Goal: Task Accomplishment & Management: Manage account settings

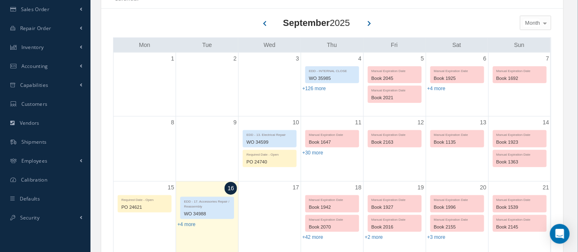
scroll to position [183, 0]
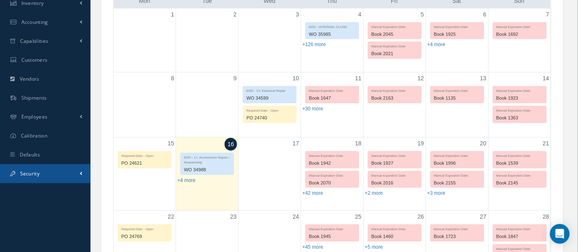
click at [27, 176] on span "Security" at bounding box center [29, 173] width 19 height 7
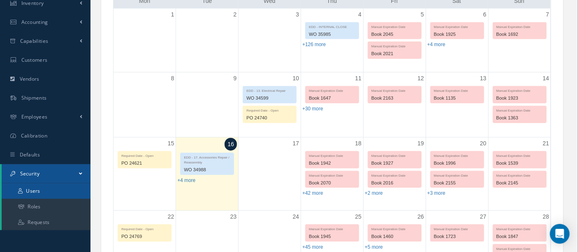
click at [32, 187] on link "Users" at bounding box center [46, 191] width 89 height 16
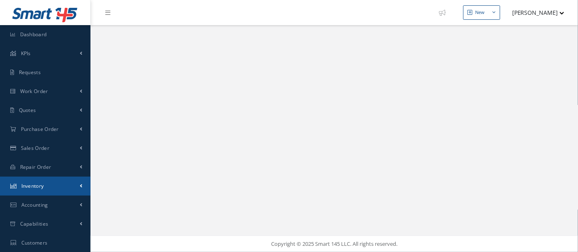
select select "25"
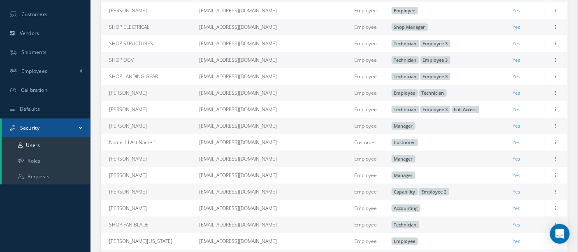
scroll to position [361, 0]
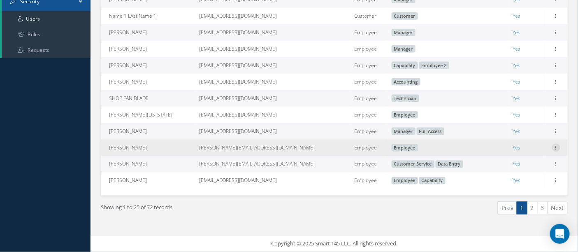
click at [556, 149] on icon at bounding box center [556, 147] width 8 height 7
click at [515, 151] on link "Edit" at bounding box center [518, 153] width 65 height 11
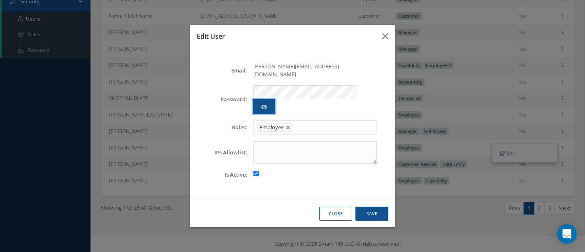
click at [275, 99] on button "button" at bounding box center [264, 106] width 22 height 14
click at [337, 207] on button "Close" at bounding box center [335, 214] width 33 height 14
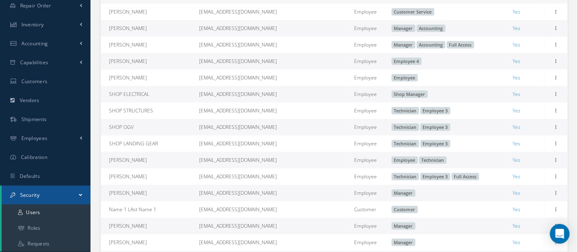
scroll to position [183, 0]
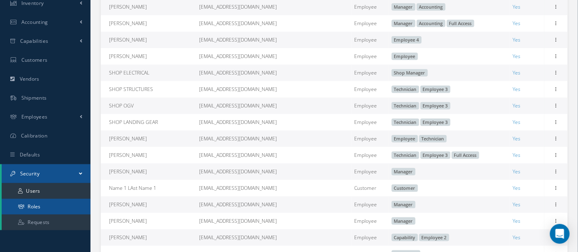
click at [35, 208] on link "Roles" at bounding box center [46, 207] width 89 height 16
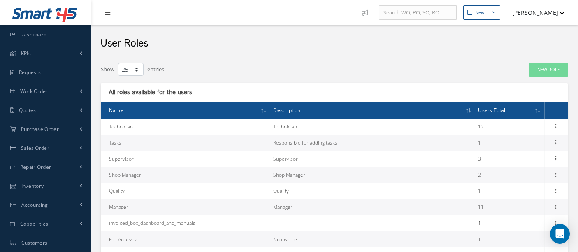
select select "25"
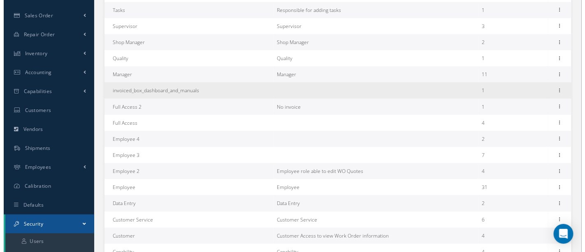
scroll to position [137, 0]
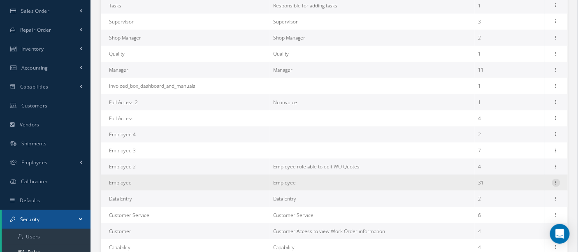
click at [554, 182] on icon at bounding box center [556, 182] width 8 height 7
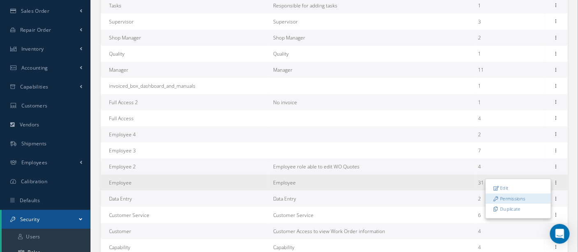
click at [504, 198] on link "Permissions" at bounding box center [518, 198] width 65 height 11
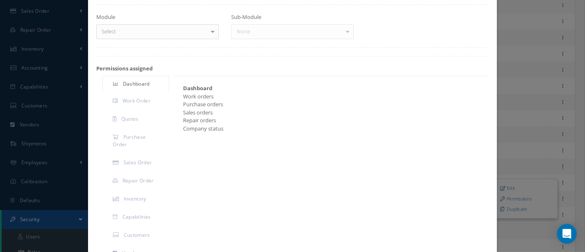
scroll to position [46, 0]
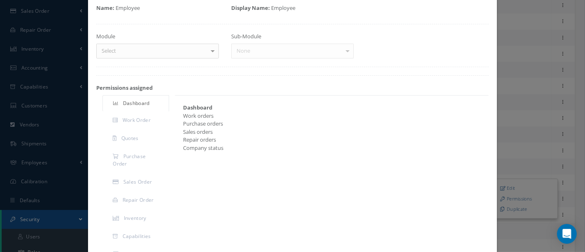
click at [203, 150] on div "Company status" at bounding box center [329, 148] width 304 height 8
click at [227, 149] on div "Company status" at bounding box center [329, 148] width 304 height 8
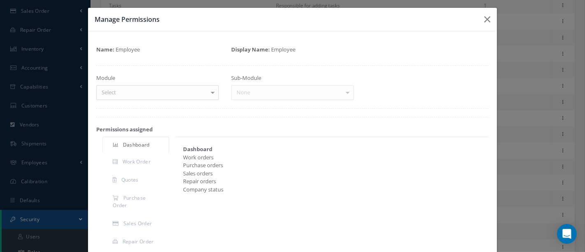
scroll to position [0, 0]
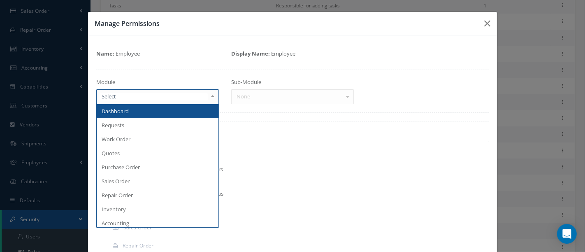
click at [209, 97] on div at bounding box center [213, 97] width 12 height 14
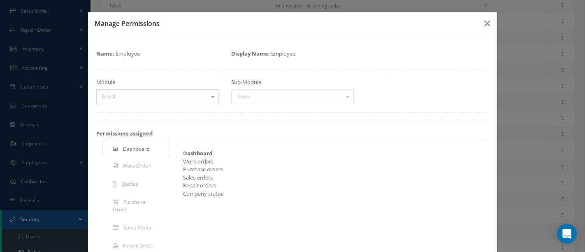
click at [344, 96] on div "Sub-Module None No elements found. List is empty." at bounding box center [292, 91] width 135 height 26
click at [484, 23] on icon "button" at bounding box center [487, 24] width 6 height 10
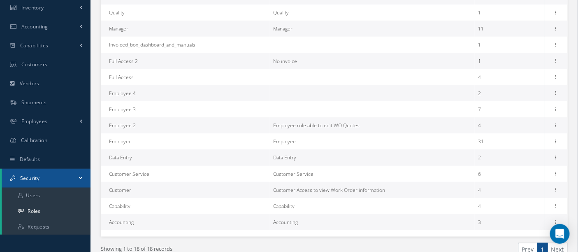
scroll to position [183, 0]
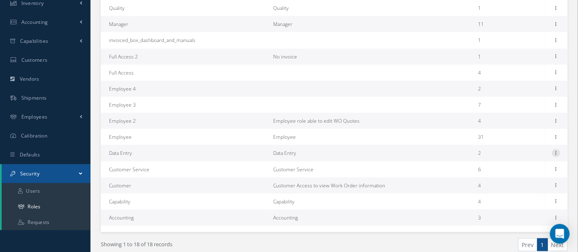
click at [558, 155] on icon at bounding box center [556, 152] width 8 height 7
click at [535, 167] on link "Permissions" at bounding box center [518, 169] width 65 height 11
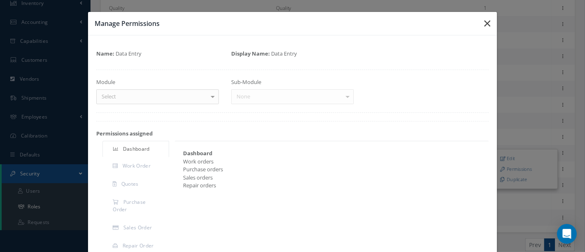
click at [484, 23] on icon "button" at bounding box center [487, 24] width 6 height 10
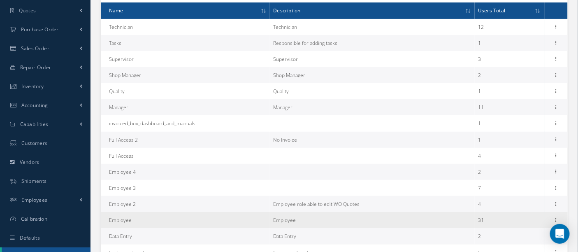
scroll to position [36, 0]
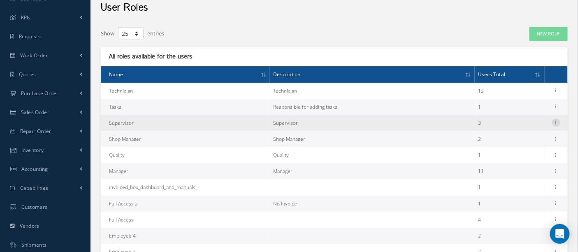
click at [557, 123] on icon at bounding box center [556, 121] width 8 height 7
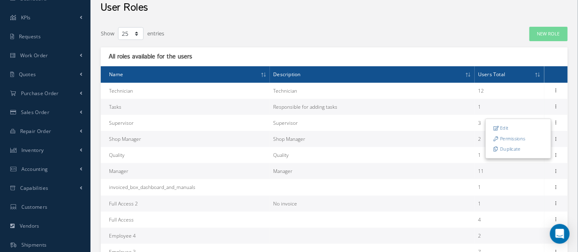
click at [532, 137] on link "Permissions" at bounding box center [518, 138] width 65 height 11
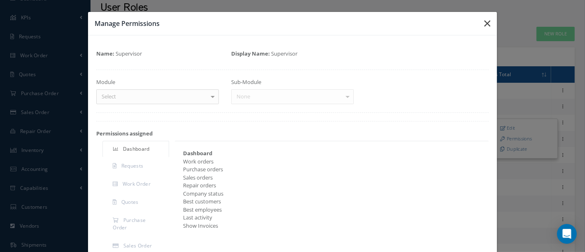
click at [484, 21] on icon "button" at bounding box center [487, 24] width 6 height 10
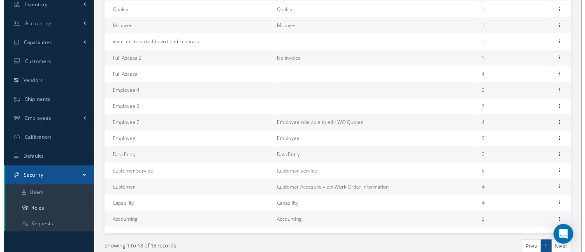
scroll to position [219, 0]
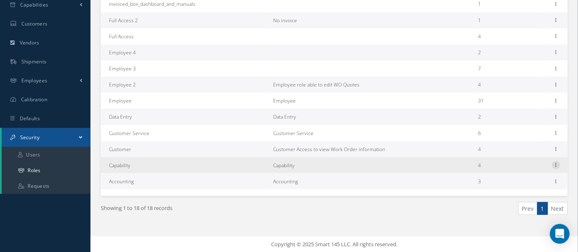
click at [557, 165] on icon at bounding box center [556, 164] width 8 height 7
click at [520, 181] on link "Permissions" at bounding box center [518, 181] width 65 height 11
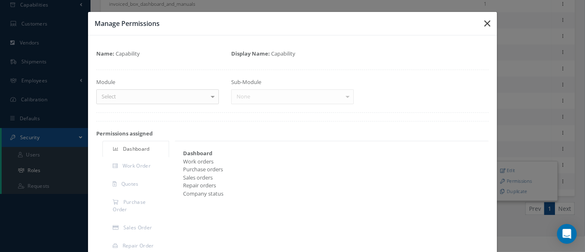
click at [484, 23] on icon "button" at bounding box center [487, 24] width 6 height 10
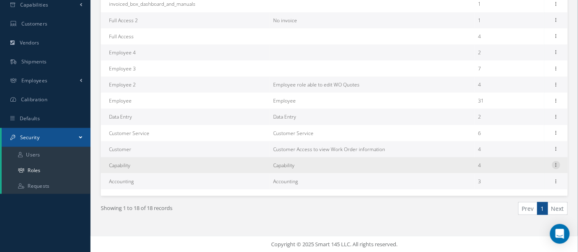
click at [558, 164] on icon at bounding box center [556, 164] width 8 height 7
click at [525, 165] on link "Edit" at bounding box center [518, 170] width 65 height 11
type input "Capability"
type textarea "Capability"
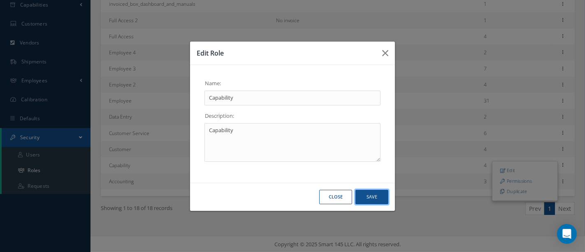
click at [369, 200] on button "Save" at bounding box center [371, 197] width 33 height 14
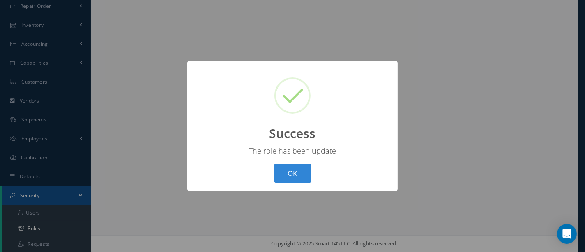
scroll to position [160, 0]
click at [295, 168] on button "OK" at bounding box center [292, 173] width 37 height 19
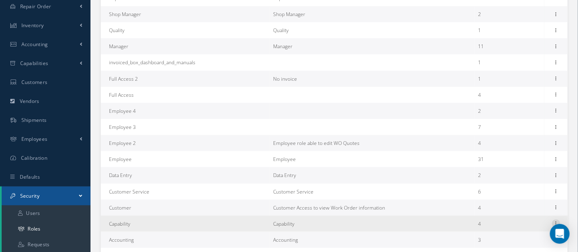
click at [557, 222] on icon at bounding box center [556, 222] width 8 height 7
click at [504, 239] on link "Permissions" at bounding box center [518, 239] width 65 height 11
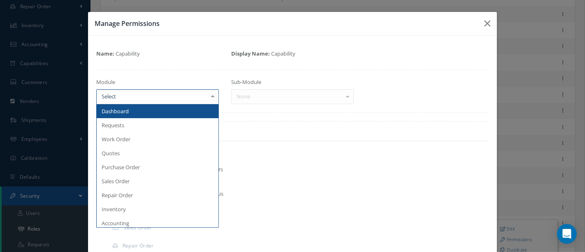
click at [210, 96] on div at bounding box center [213, 97] width 12 height 14
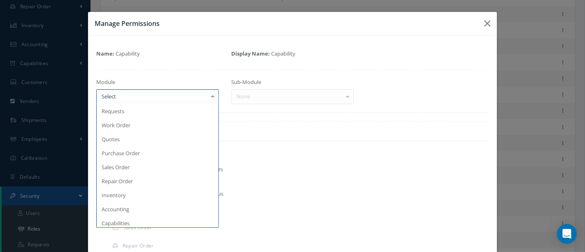
scroll to position [0, 0]
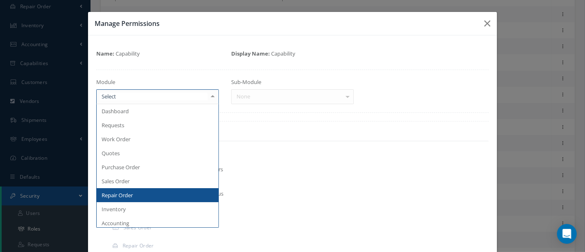
click at [256, 195] on div "Company status" at bounding box center [329, 194] width 304 height 8
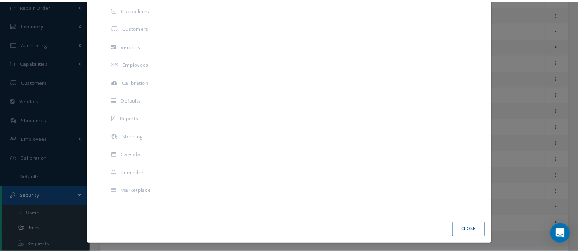
scroll to position [89, 0]
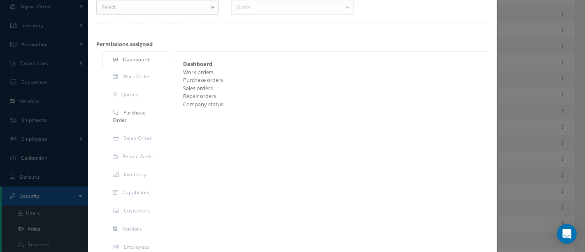
click at [142, 113] on span "Purchase Order" at bounding box center [129, 116] width 33 height 14
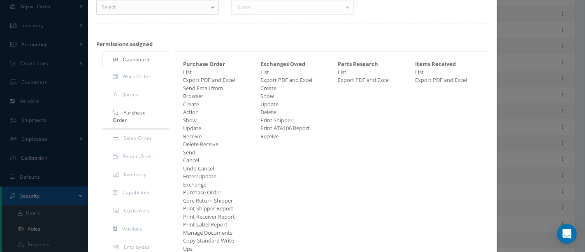
click at [142, 113] on span "Purchase Order" at bounding box center [129, 116] width 33 height 14
click at [332, 166] on div "Parts Research List Export PDF and Excel" at bounding box center [370, 176] width 77 height 233
click at [132, 139] on span "Sales Order" at bounding box center [137, 138] width 28 height 7
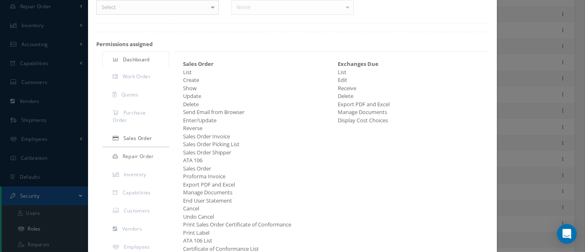
click at [132, 156] on span "Repair Order" at bounding box center [138, 156] width 31 height 7
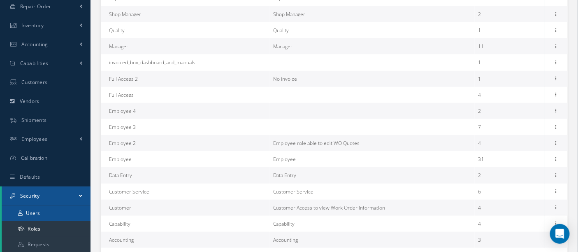
click at [53, 217] on link "Users" at bounding box center [46, 213] width 89 height 16
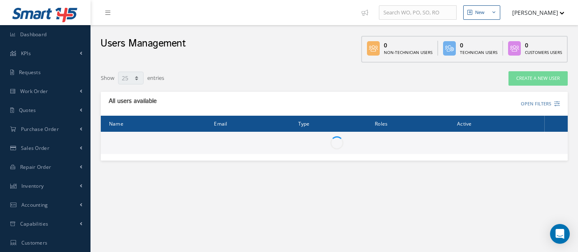
select select "25"
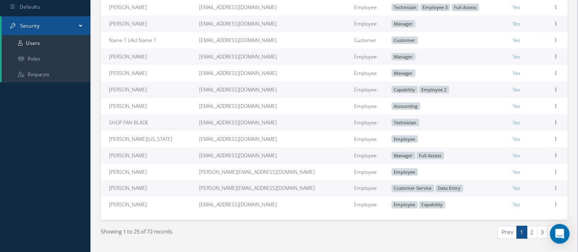
scroll to position [361, 0]
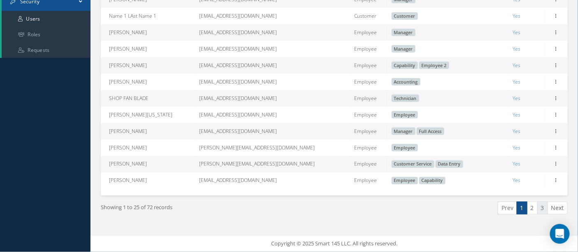
click at [543, 209] on link "3" at bounding box center [542, 208] width 11 height 13
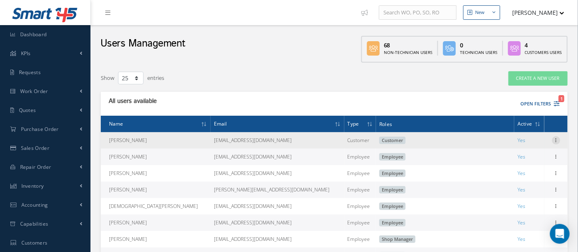
click at [557, 137] on icon at bounding box center [556, 139] width 8 height 7
click at [560, 140] on div "Edit" at bounding box center [556, 140] width 10 height 10
click at [556, 140] on icon at bounding box center [556, 139] width 8 height 7
click at [529, 146] on link "Edit" at bounding box center [518, 145] width 65 height 11
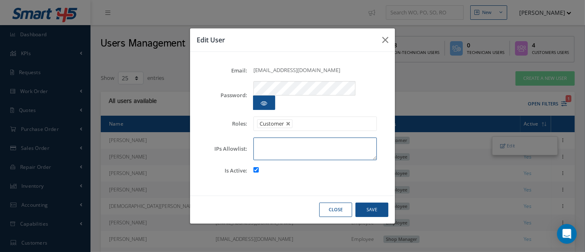
click at [352, 141] on textarea at bounding box center [314, 148] width 123 height 23
click at [336, 203] on button "Close" at bounding box center [335, 209] width 33 height 14
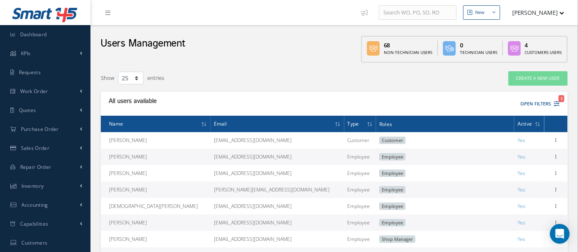
click at [518, 44] on icon at bounding box center [514, 48] width 13 height 14
click at [534, 51] on div "Customers Users" at bounding box center [543, 52] width 37 height 6
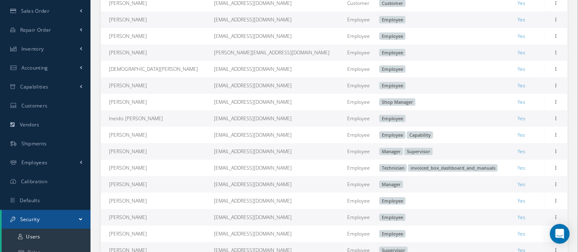
scroll to position [274, 0]
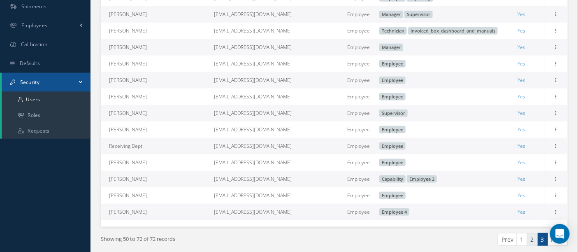
click at [532, 244] on link "2" at bounding box center [532, 239] width 11 height 13
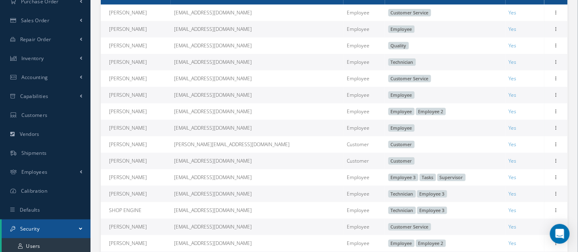
scroll to position [137, 0]
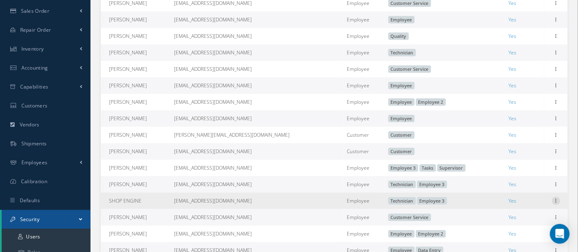
click at [555, 203] on icon at bounding box center [556, 200] width 8 height 7
click at [557, 203] on icon at bounding box center [556, 200] width 8 height 7
click at [498, 203] on td "Technician Employee 3" at bounding box center [445, 201] width 121 height 16
click at [417, 204] on span "Employee 3" at bounding box center [432, 200] width 30 height 7
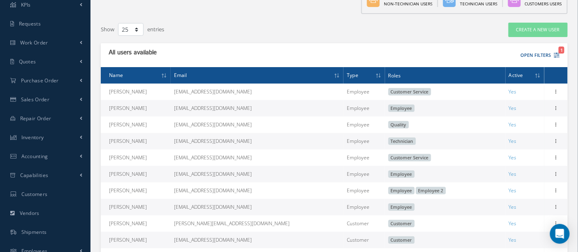
scroll to position [0, 0]
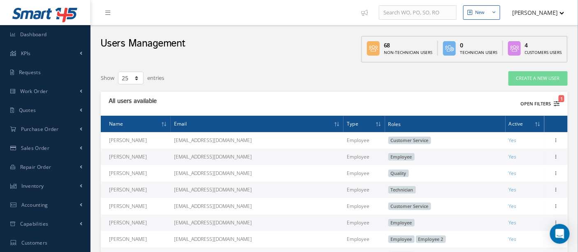
click at [542, 104] on button "Open Filters 1" at bounding box center [536, 104] width 46 height 14
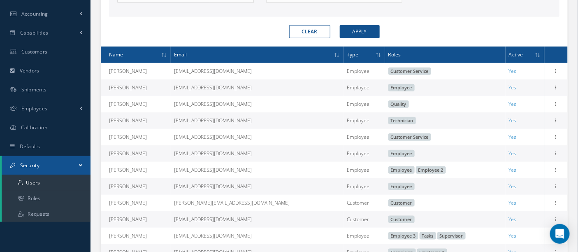
scroll to position [274, 0]
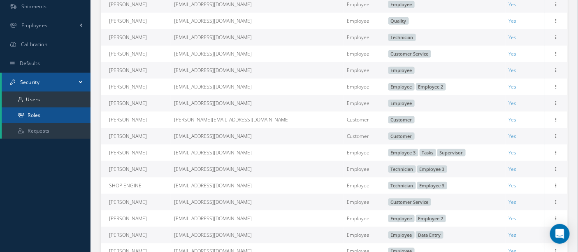
click at [51, 118] on link "Roles" at bounding box center [46, 115] width 89 height 16
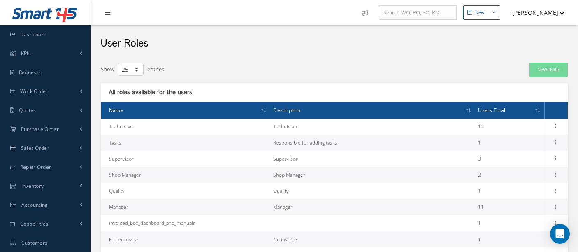
select select "25"
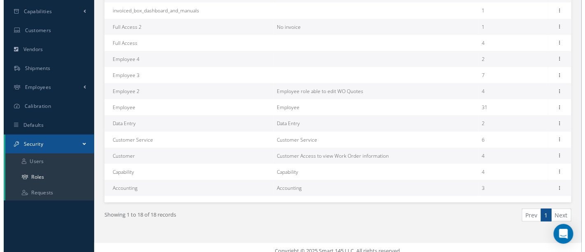
scroll to position [219, 0]
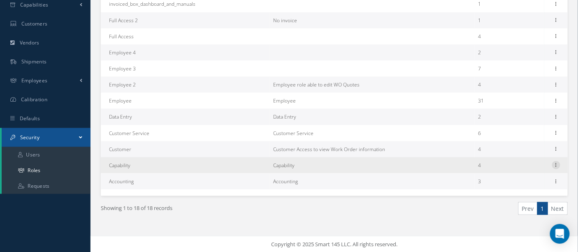
click at [555, 165] on icon at bounding box center [556, 164] width 8 height 7
click at [506, 170] on link "Edit" at bounding box center [518, 170] width 65 height 11
type input "Capability"
type textarea "Capability"
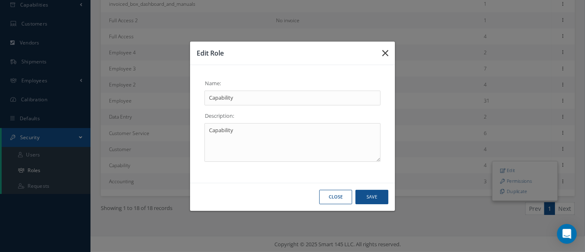
click at [385, 53] on icon "button" at bounding box center [385, 53] width 6 height 10
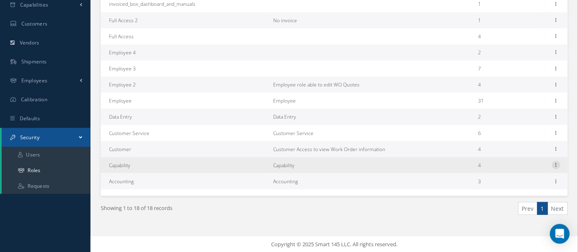
click at [559, 163] on icon at bounding box center [556, 164] width 8 height 7
click at [527, 180] on link "Permissions" at bounding box center [518, 181] width 65 height 11
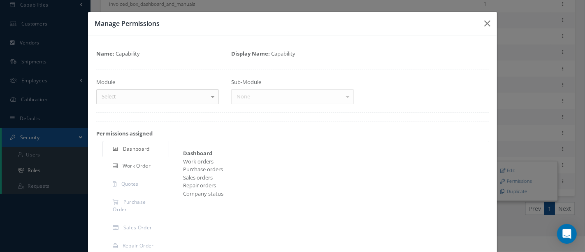
click at [127, 169] on link "Work Order" at bounding box center [135, 166] width 67 height 17
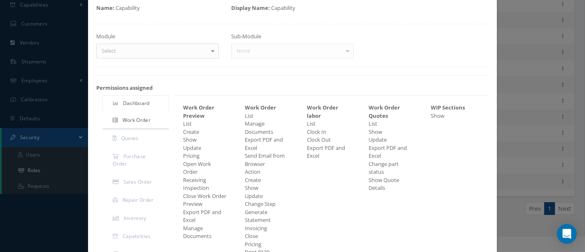
scroll to position [0, 0]
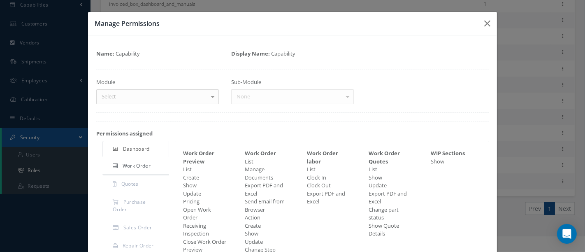
click at [210, 97] on div at bounding box center [213, 97] width 12 height 14
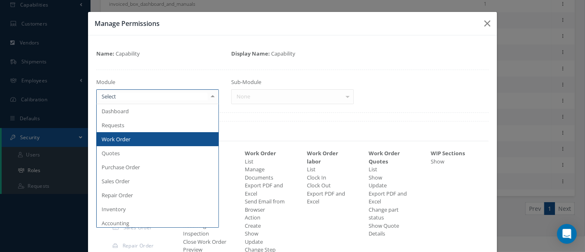
click at [124, 139] on span "Work Order" at bounding box center [116, 138] width 29 height 7
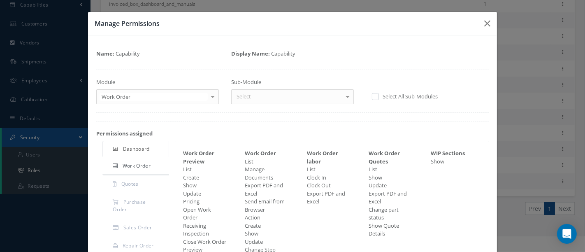
click at [141, 165] on span "Work Order" at bounding box center [137, 165] width 28 height 7
click at [142, 165] on span "Work Order" at bounding box center [137, 165] width 28 height 7
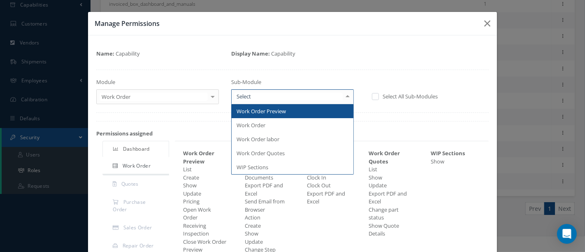
click at [345, 97] on div at bounding box center [348, 97] width 12 height 14
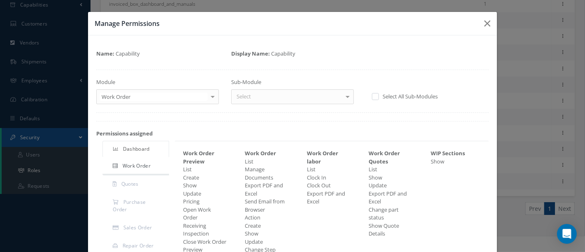
click at [484, 23] on icon "button" at bounding box center [487, 24] width 6 height 10
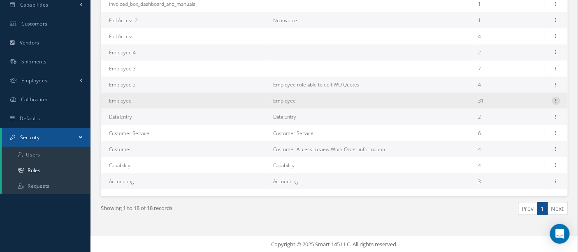
click at [555, 100] on icon at bounding box center [556, 100] width 8 height 7
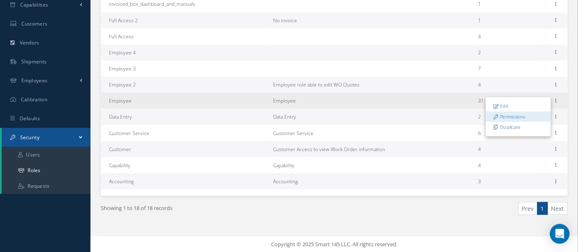
click at [516, 115] on link "Permissions" at bounding box center [518, 116] width 65 height 11
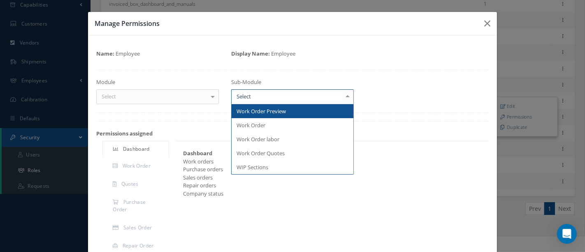
click at [344, 95] on div at bounding box center [348, 97] width 12 height 14
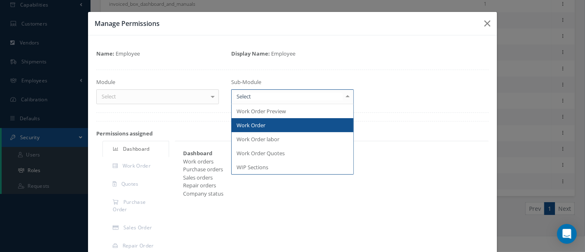
click at [257, 122] on span "Work Order" at bounding box center [251, 124] width 29 height 7
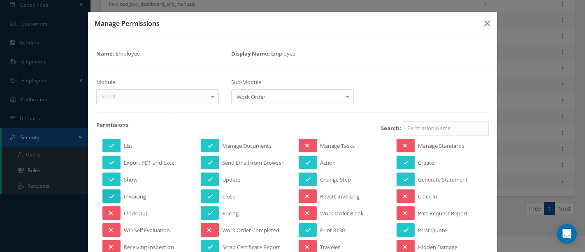
click at [109, 194] on icon at bounding box center [112, 196] width 6 height 6
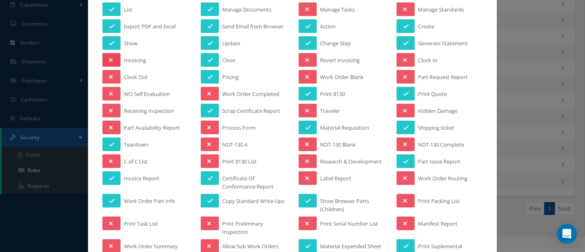
scroll to position [183, 0]
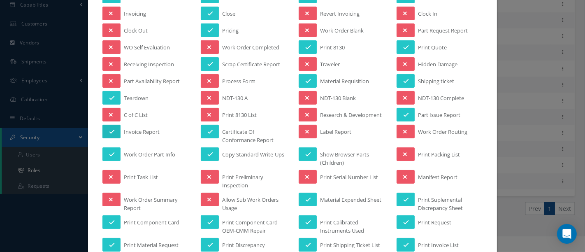
click at [111, 129] on icon at bounding box center [112, 132] width 6 height 6
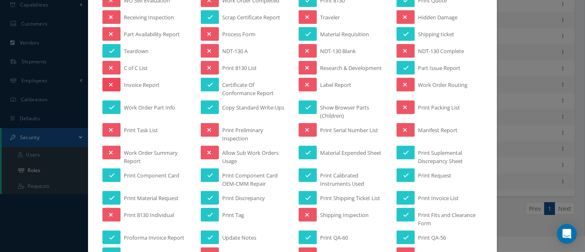
scroll to position [274, 0]
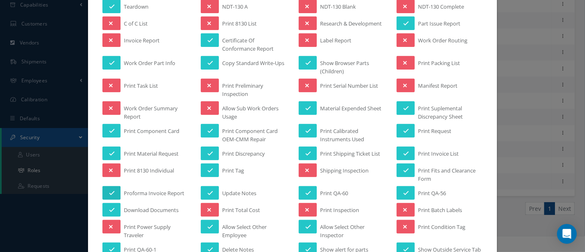
click at [115, 188] on button at bounding box center [111, 193] width 18 height 14
click at [114, 204] on button at bounding box center [111, 210] width 18 height 14
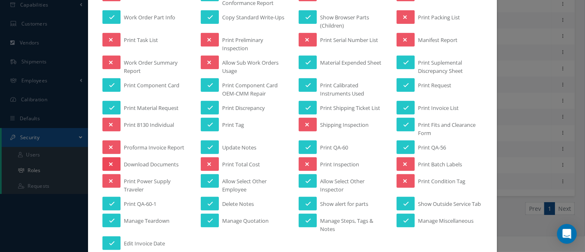
scroll to position [365, 0]
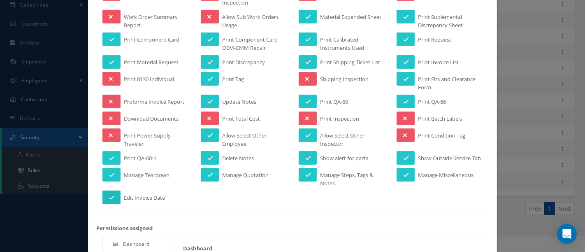
click at [114, 198] on button at bounding box center [111, 197] width 18 height 14
click at [207, 181] on button at bounding box center [210, 175] width 18 height 14
click at [210, 158] on button at bounding box center [210, 158] width 18 height 14
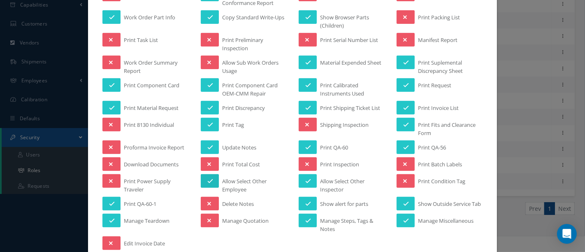
click at [209, 174] on button at bounding box center [210, 181] width 18 height 14
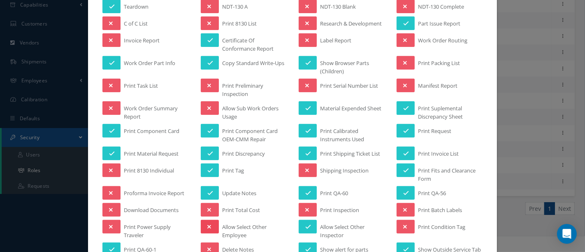
scroll to position [228, 0]
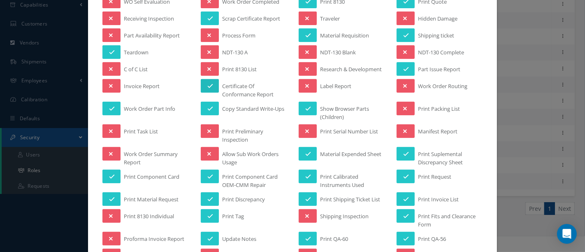
click at [207, 83] on icon at bounding box center [210, 86] width 6 height 6
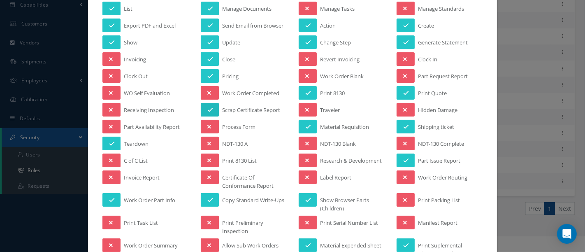
click at [209, 107] on icon at bounding box center [210, 110] width 6 height 6
click at [208, 76] on icon at bounding box center [210, 76] width 6 height 6
click at [207, 57] on icon at bounding box center [210, 59] width 6 height 6
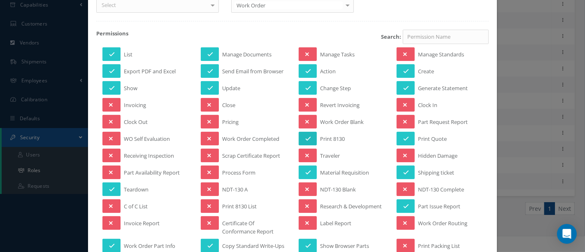
click at [301, 135] on button at bounding box center [308, 139] width 18 height 14
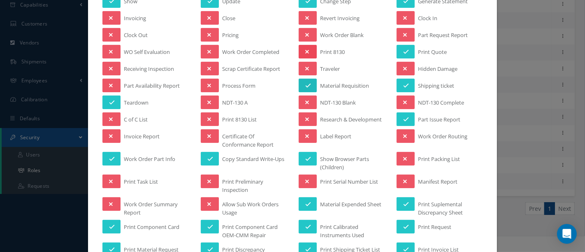
scroll to position [183, 0]
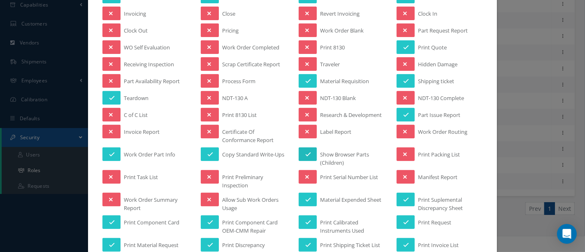
click at [308, 149] on button at bounding box center [308, 154] width 18 height 14
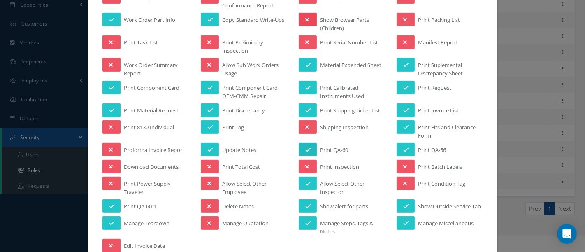
scroll to position [320, 0]
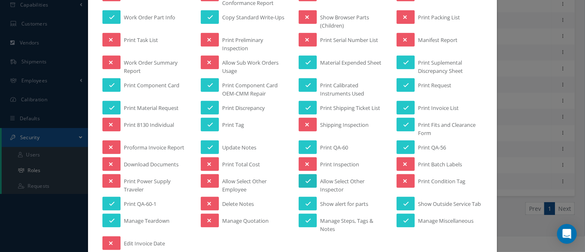
click at [309, 174] on button at bounding box center [308, 181] width 18 height 14
click at [305, 219] on button at bounding box center [308, 221] width 18 height 14
click at [403, 223] on icon at bounding box center [406, 221] width 6 height 6
click at [403, 105] on icon at bounding box center [406, 108] width 6 height 6
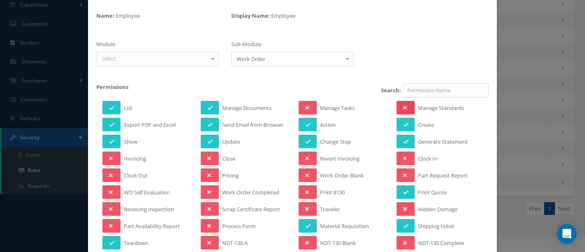
scroll to position [0, 0]
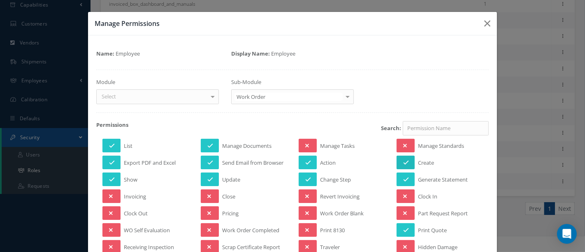
click at [403, 161] on icon at bounding box center [406, 163] width 6 height 6
click at [403, 177] on icon at bounding box center [406, 179] width 6 height 6
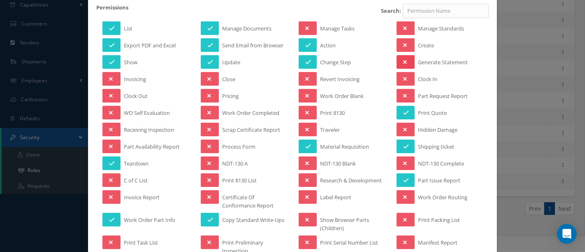
scroll to position [137, 0]
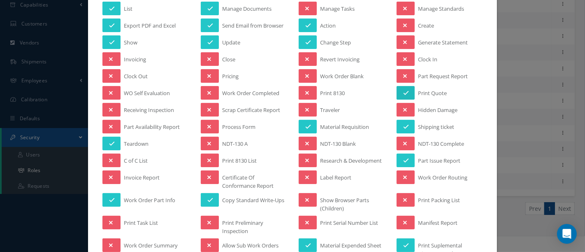
click at [403, 91] on icon at bounding box center [406, 93] width 6 height 6
click at [404, 124] on icon at bounding box center [406, 127] width 6 height 6
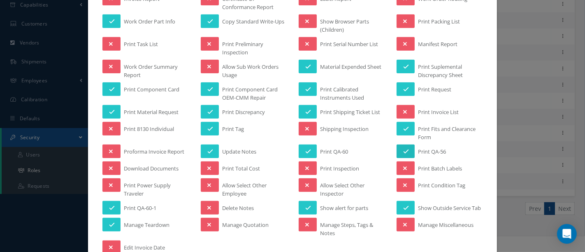
scroll to position [320, 0]
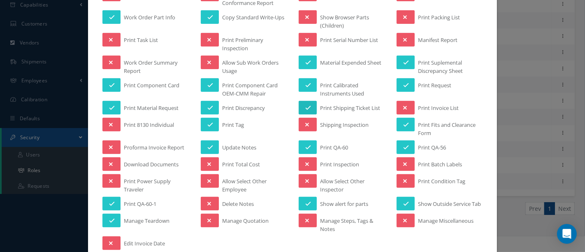
click at [301, 101] on button at bounding box center [308, 108] width 18 height 14
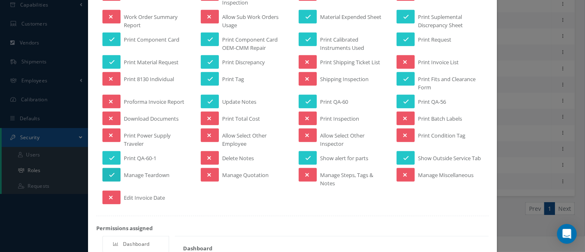
click at [114, 179] on button at bounding box center [111, 175] width 18 height 14
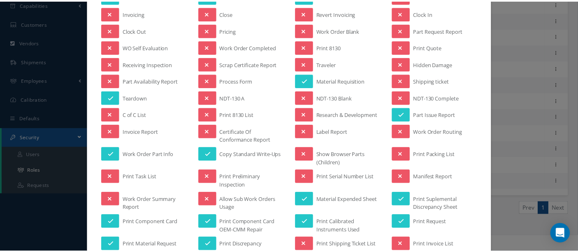
scroll to position [0, 0]
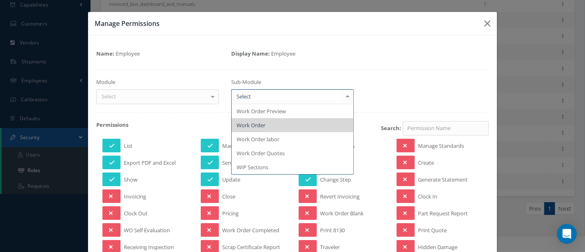
click at [344, 99] on div at bounding box center [348, 97] width 12 height 14
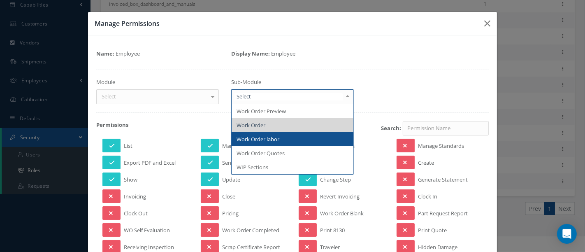
click at [276, 142] on span "Work Order labor" at bounding box center [293, 139] width 122 height 14
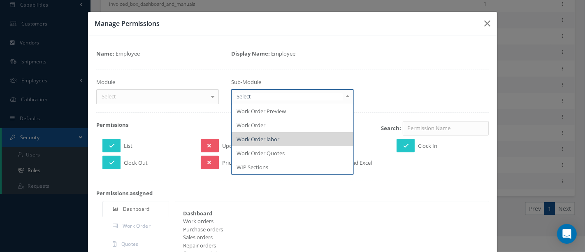
click at [345, 95] on div at bounding box center [348, 97] width 12 height 14
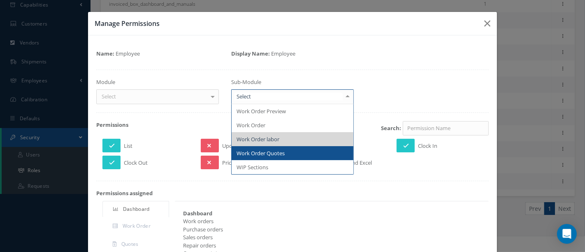
click at [278, 154] on span "Work Order Quotes" at bounding box center [261, 152] width 48 height 7
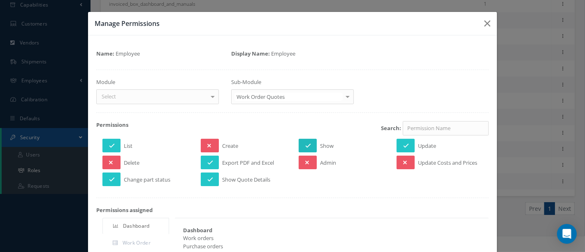
click at [312, 145] on button at bounding box center [308, 146] width 18 height 14
click at [243, 179] on span "Show Quote Details" at bounding box center [246, 181] width 48 height 10
click at [213, 178] on button at bounding box center [210, 179] width 18 height 14
click at [107, 181] on button at bounding box center [111, 179] width 18 height 14
click at [403, 146] on icon at bounding box center [406, 146] width 6 height 6
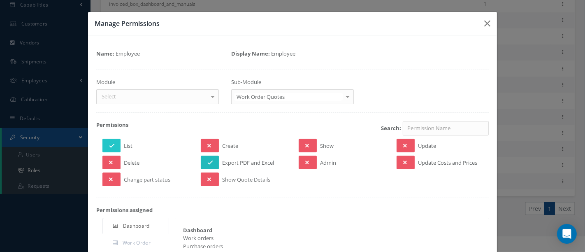
click at [213, 160] on button at bounding box center [210, 163] width 18 height 14
click at [107, 145] on button at bounding box center [111, 146] width 18 height 14
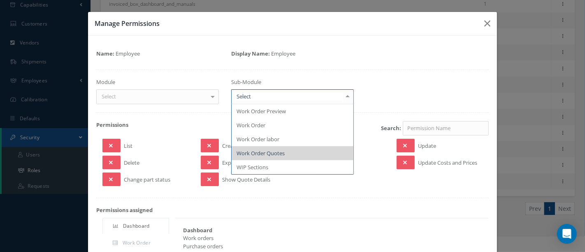
click at [342, 99] on div at bounding box center [348, 97] width 12 height 14
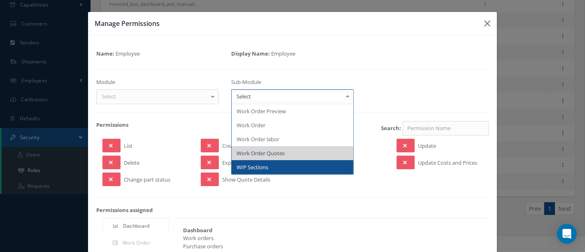
click at [261, 164] on span "WIP Sections" at bounding box center [253, 166] width 32 height 7
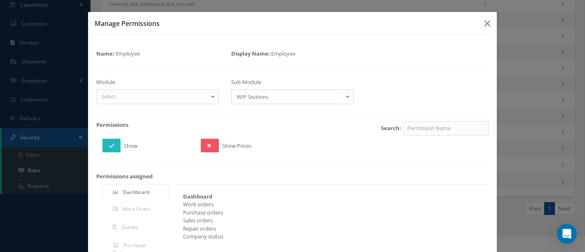
click at [106, 144] on button at bounding box center [111, 146] width 18 height 14
click at [484, 23] on icon "button" at bounding box center [487, 24] width 6 height 10
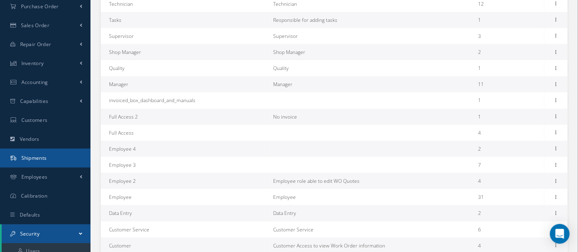
scroll to position [219, 0]
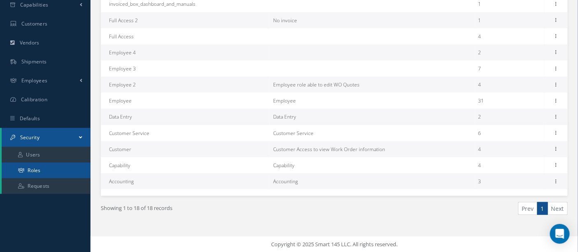
click at [58, 173] on link "Roles" at bounding box center [46, 170] width 89 height 16
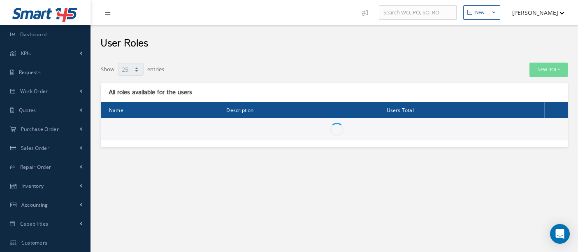
select select "25"
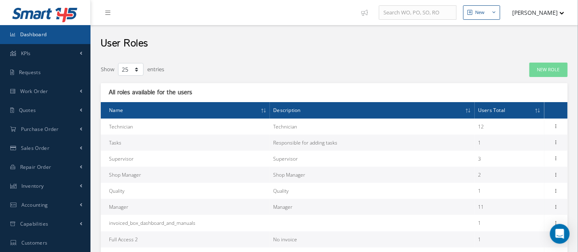
click at [45, 31] on span "Dashboard" at bounding box center [33, 34] width 27 height 7
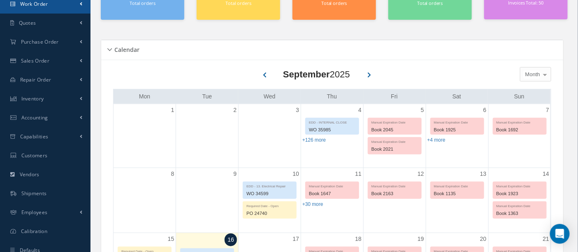
scroll to position [183, 0]
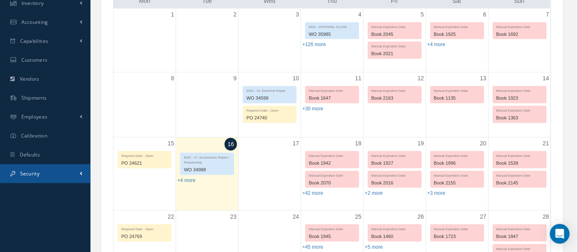
click at [48, 169] on link "Security" at bounding box center [45, 173] width 91 height 19
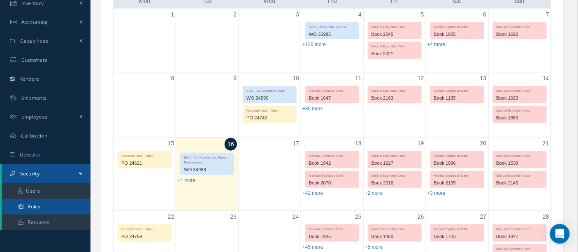
click at [39, 205] on link "Roles" at bounding box center [46, 207] width 89 height 16
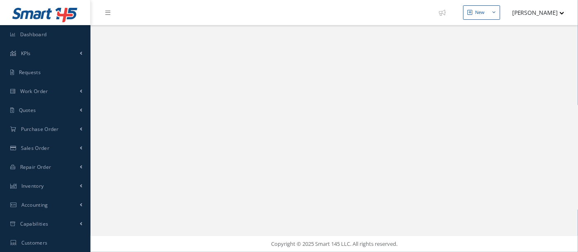
select select "25"
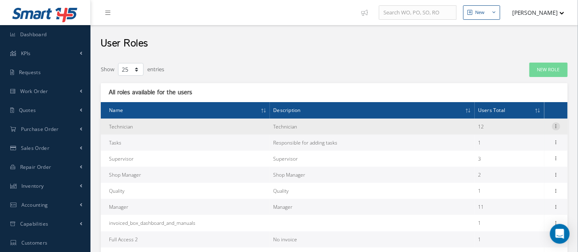
click at [557, 125] on icon at bounding box center [556, 125] width 8 height 7
click at [525, 142] on link "Permissions" at bounding box center [518, 142] width 65 height 11
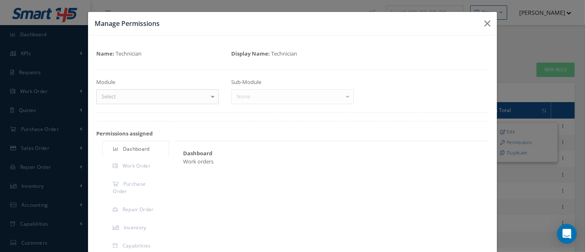
click at [210, 97] on div at bounding box center [213, 97] width 12 height 14
click at [210, 98] on div at bounding box center [213, 97] width 12 height 14
click at [209, 99] on div at bounding box center [213, 97] width 12 height 14
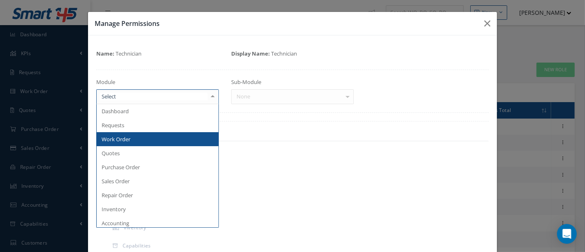
click at [136, 138] on span "Work Order" at bounding box center [158, 139] width 122 height 14
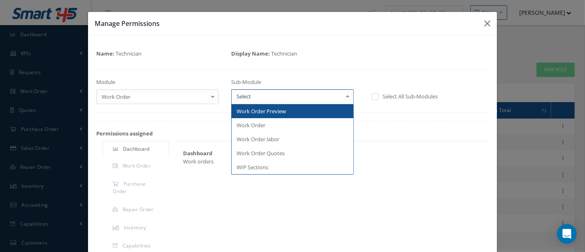
click at [343, 96] on div at bounding box center [348, 97] width 12 height 14
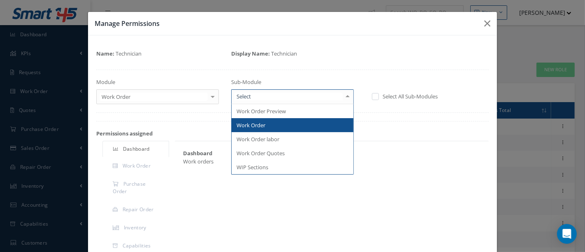
click at [265, 130] on span "Work Order" at bounding box center [293, 125] width 122 height 14
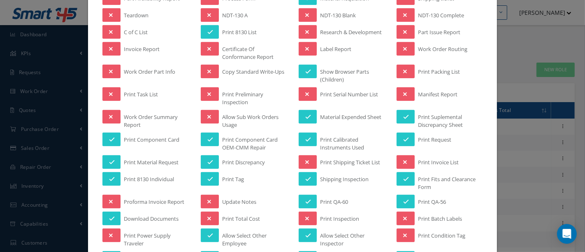
scroll to position [457, 0]
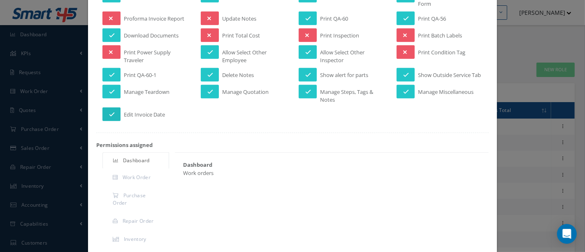
click at [111, 117] on icon at bounding box center [112, 114] width 6 height 6
click at [110, 94] on icon at bounding box center [112, 92] width 6 height 6
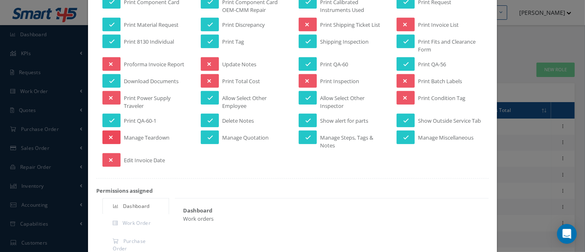
scroll to position [365, 0]
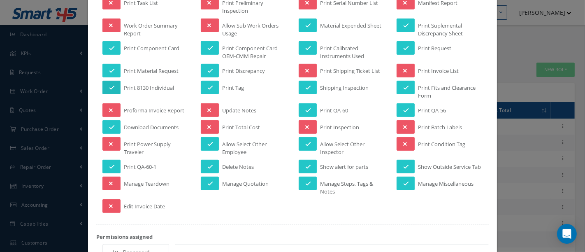
click at [109, 86] on icon at bounding box center [112, 88] width 6 height 6
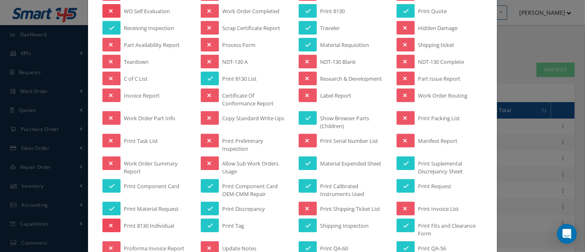
scroll to position [183, 0]
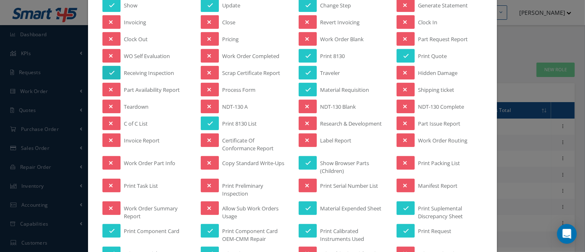
click at [110, 70] on icon at bounding box center [112, 73] width 6 height 6
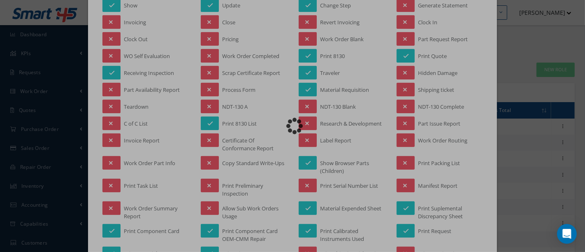
click at [292, 126] on div "Loading…" at bounding box center [292, 126] width 0 height 0
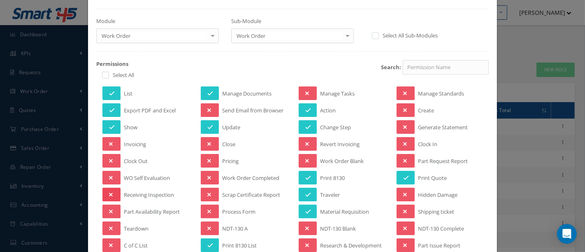
scroll to position [46, 0]
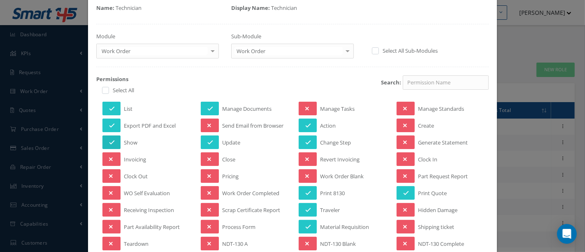
click at [112, 137] on button at bounding box center [111, 142] width 18 height 14
click at [112, 126] on icon at bounding box center [112, 126] width 6 height 6
click at [207, 106] on icon at bounding box center [210, 109] width 6 height 6
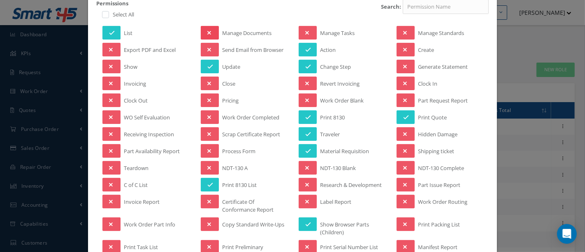
scroll to position [137, 0]
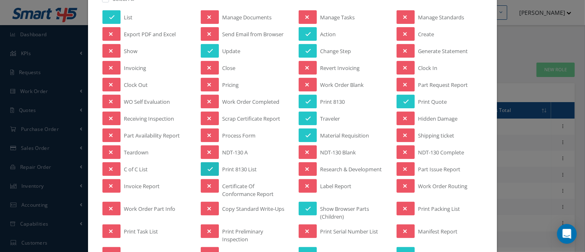
click at [209, 168] on icon at bounding box center [210, 169] width 6 height 6
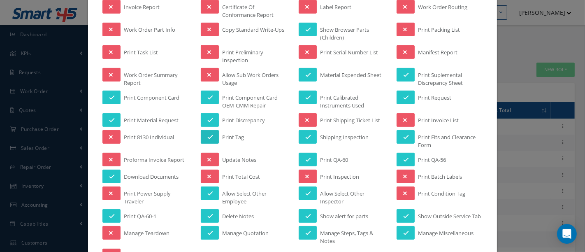
scroll to position [320, 0]
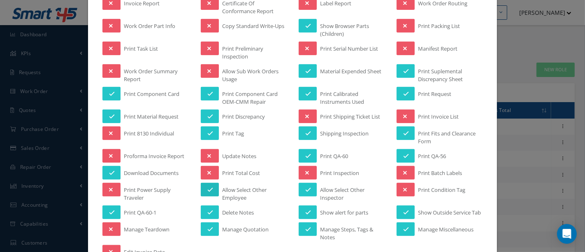
click at [210, 187] on icon at bounding box center [210, 190] width 6 height 6
click at [208, 205] on button at bounding box center [210, 212] width 18 height 14
click at [207, 232] on icon at bounding box center [210, 229] width 6 height 6
click at [301, 228] on button at bounding box center [308, 229] width 18 height 14
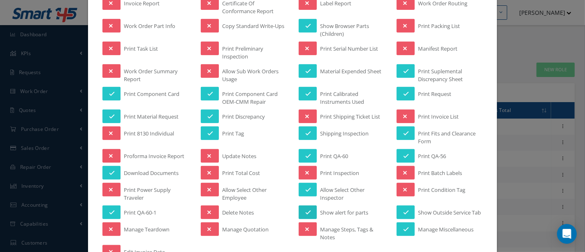
click at [305, 209] on icon at bounding box center [308, 212] width 6 height 6
click at [305, 187] on icon at bounding box center [308, 190] width 6 height 6
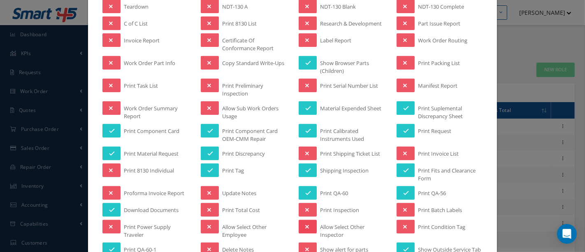
scroll to position [274, 0]
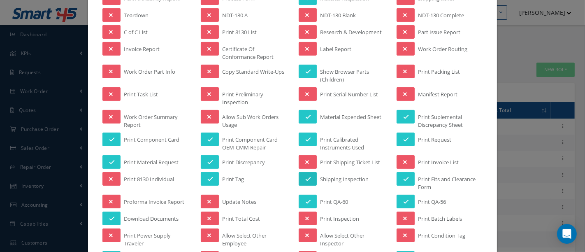
click at [306, 176] on icon at bounding box center [308, 179] width 6 height 6
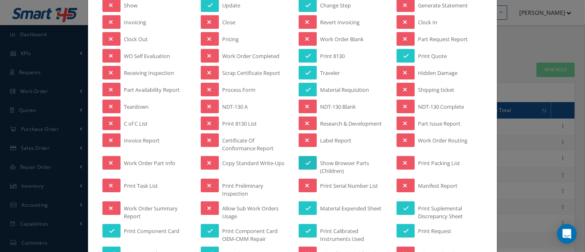
click at [305, 160] on icon at bounding box center [308, 163] width 6 height 6
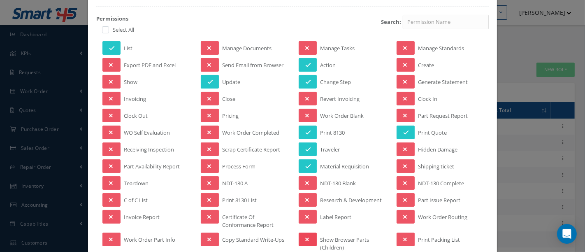
scroll to position [137, 0]
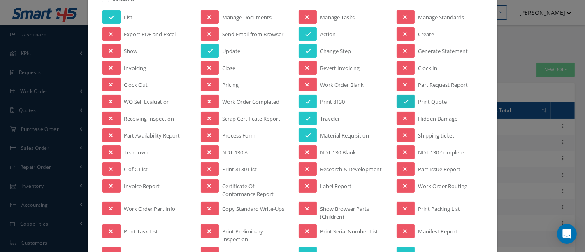
click at [405, 99] on button at bounding box center [406, 102] width 18 height 14
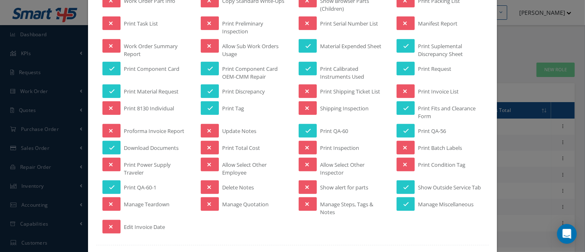
scroll to position [365, 0]
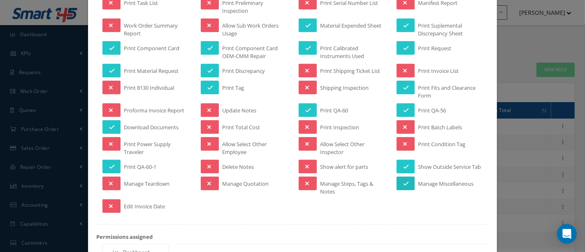
click at [408, 183] on button at bounding box center [406, 183] width 18 height 14
click at [403, 164] on icon at bounding box center [406, 167] width 6 height 6
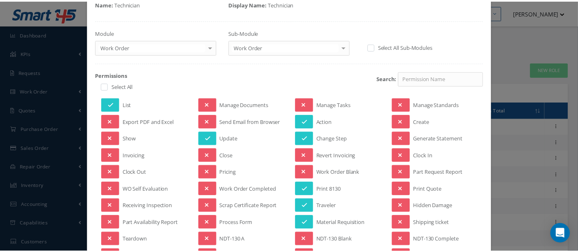
scroll to position [0, 0]
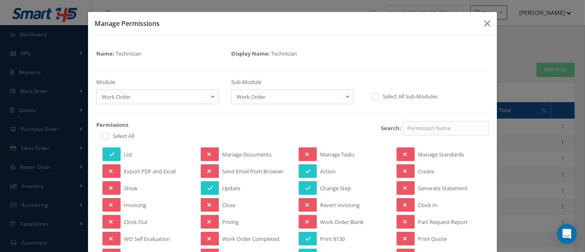
click at [345, 97] on div at bounding box center [348, 97] width 12 height 14
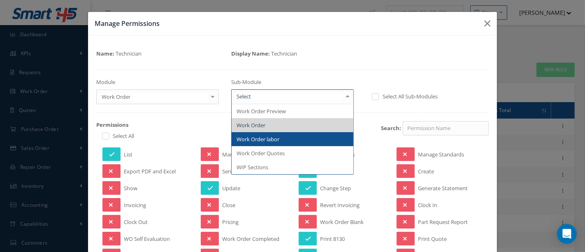
click at [292, 137] on span "Work Order labor" at bounding box center [293, 139] width 122 height 14
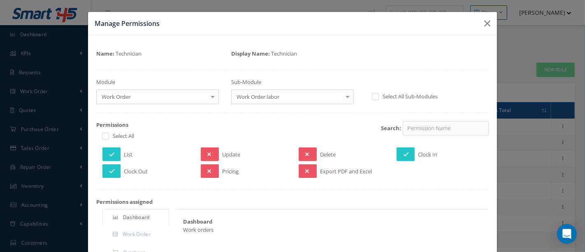
click at [342, 96] on div at bounding box center [348, 97] width 12 height 14
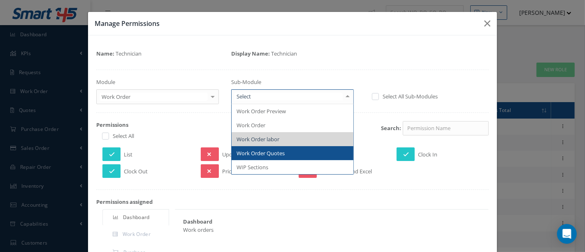
click at [281, 150] on span "Work Order Quotes" at bounding box center [261, 152] width 48 height 7
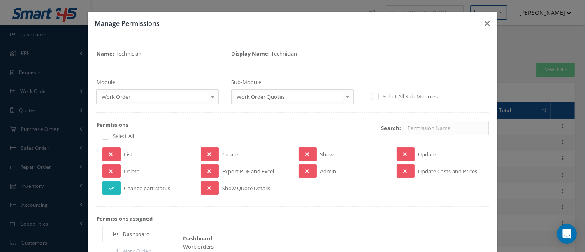
click at [113, 187] on icon at bounding box center [112, 188] width 6 height 6
click at [343, 96] on div at bounding box center [348, 97] width 12 height 14
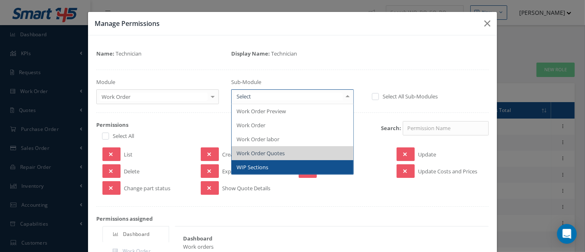
click at [267, 163] on span "WIP Sections" at bounding box center [293, 167] width 122 height 14
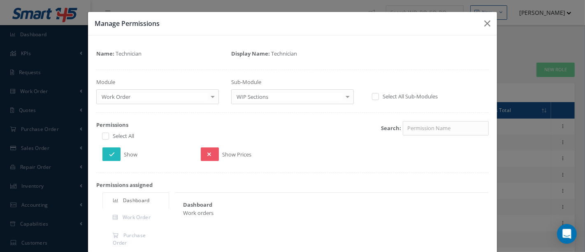
click at [111, 152] on icon at bounding box center [112, 154] width 6 height 6
click at [484, 22] on icon "button" at bounding box center [487, 24] width 6 height 10
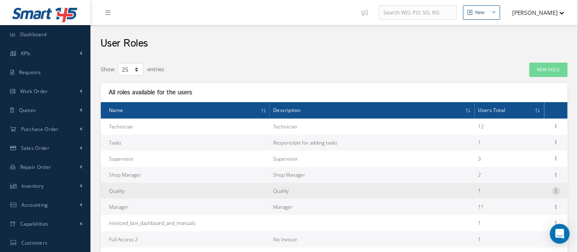
click at [557, 191] on icon at bounding box center [556, 190] width 8 height 7
click at [506, 194] on link "Edit" at bounding box center [518, 196] width 65 height 11
type input "Quality"
type textarea "Quality"
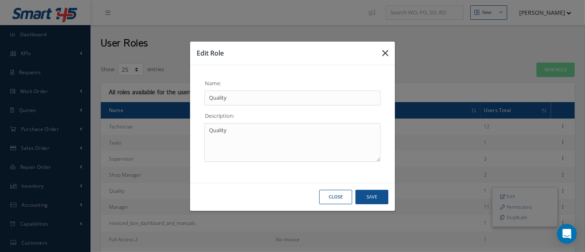
click at [387, 50] on icon "button" at bounding box center [385, 53] width 6 height 10
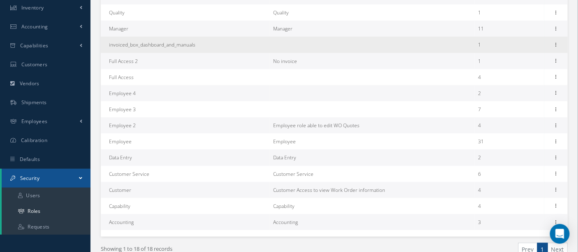
scroll to position [183, 0]
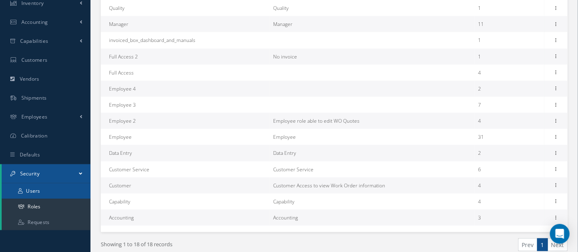
click at [49, 190] on link "Users" at bounding box center [46, 191] width 89 height 16
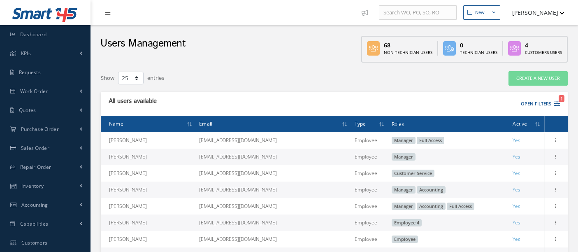
select select "25"
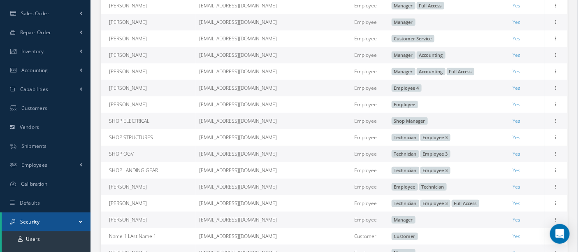
scroll to position [137, 0]
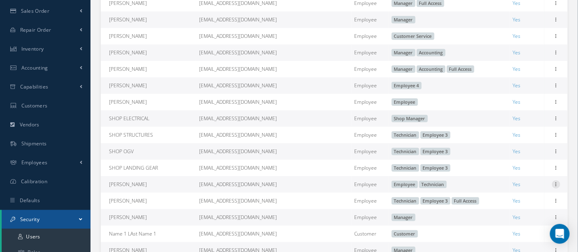
click at [554, 186] on icon at bounding box center [556, 183] width 8 height 7
click at [503, 195] on link "Edit" at bounding box center [518, 189] width 65 height 11
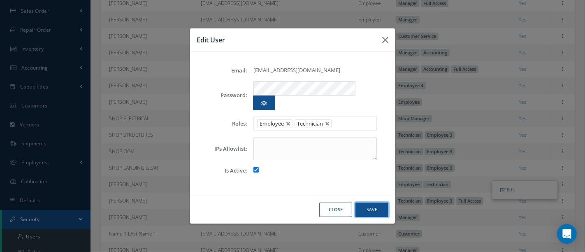
click at [372, 202] on button "Save" at bounding box center [371, 209] width 33 height 14
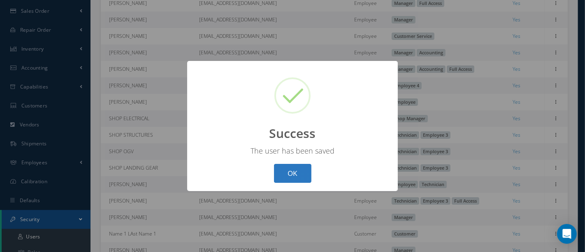
click at [291, 171] on button "OK" at bounding box center [292, 173] width 37 height 19
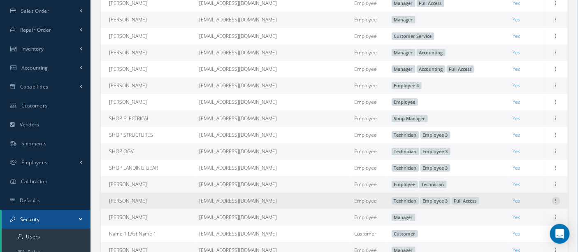
click at [553, 203] on icon at bounding box center [556, 200] width 8 height 7
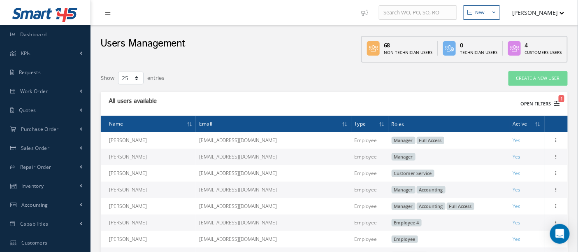
click at [557, 103] on icon "1" at bounding box center [557, 104] width 6 height 6
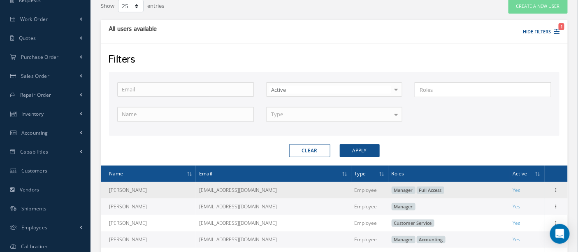
scroll to position [46, 0]
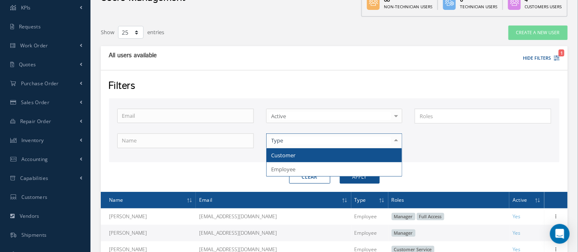
click at [397, 139] on div at bounding box center [396, 141] width 12 height 14
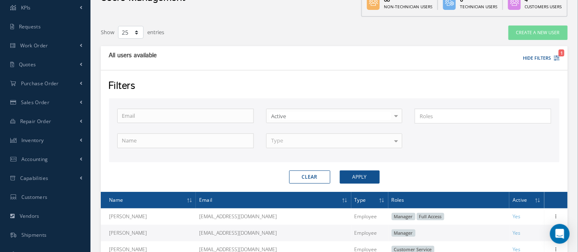
click at [397, 139] on div at bounding box center [396, 141] width 12 height 14
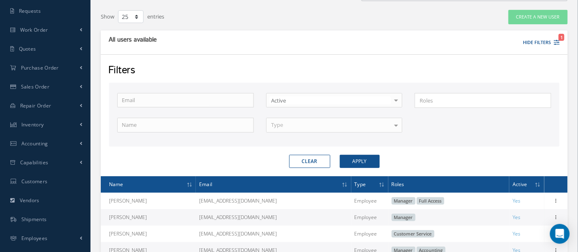
scroll to position [91, 0]
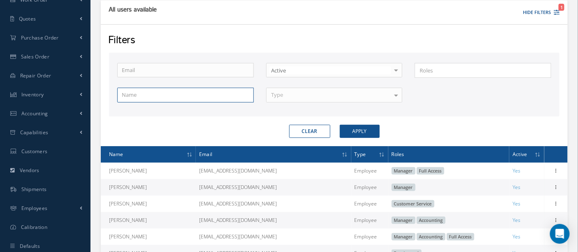
click at [198, 97] on input "text" at bounding box center [185, 95] width 137 height 15
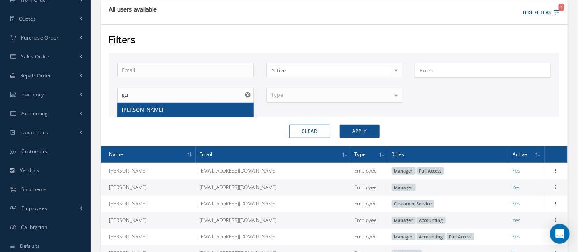
click at [189, 109] on div "[PERSON_NAME]" at bounding box center [186, 110] width 128 height 8
type input "[PERSON_NAME]"
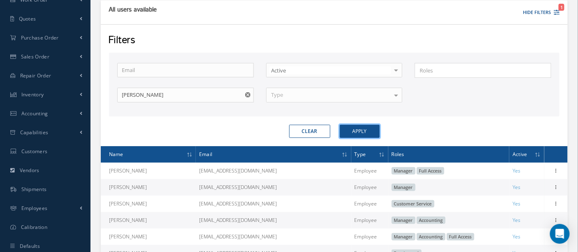
click at [351, 132] on button "Apply" at bounding box center [360, 131] width 40 height 13
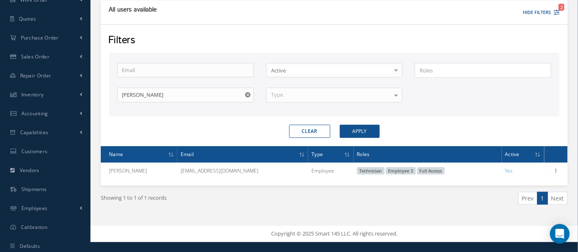
click at [399, 93] on div at bounding box center [396, 95] width 12 height 14
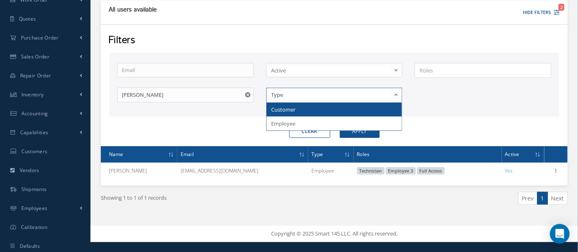
click at [399, 93] on div at bounding box center [396, 95] width 12 height 14
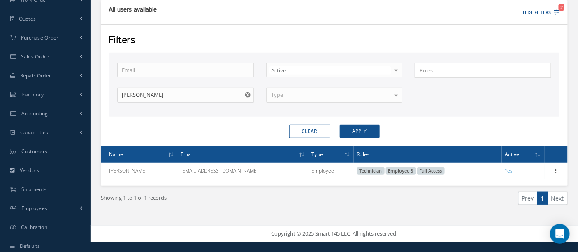
click at [398, 93] on div at bounding box center [396, 95] width 12 height 14
click at [429, 73] on input "Search for option" at bounding box center [481, 70] width 130 height 9
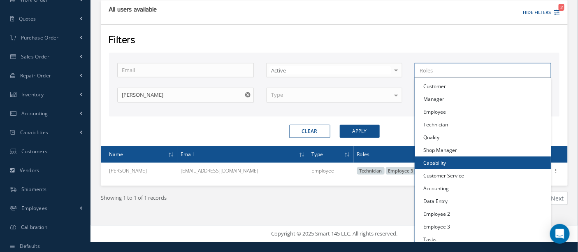
click at [445, 163] on link "Capability" at bounding box center [483, 162] width 136 height 13
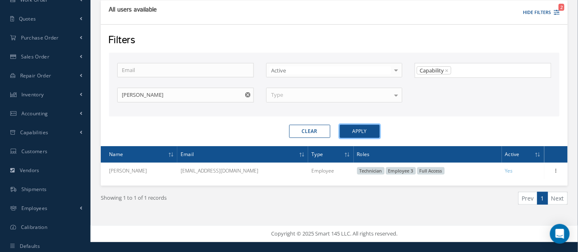
click at [368, 128] on button "Apply" at bounding box center [360, 131] width 40 height 13
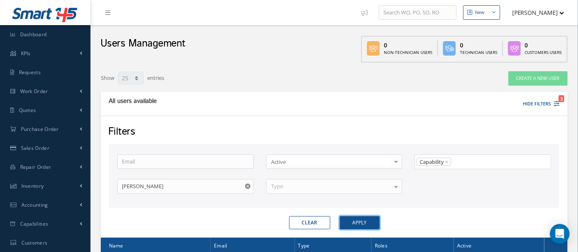
scroll to position [91, 0]
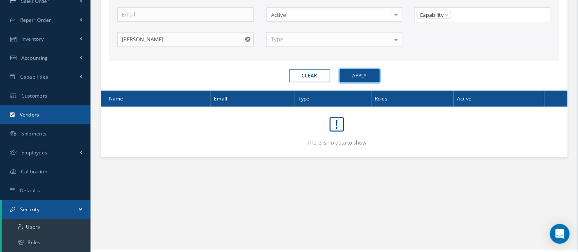
scroll to position [160, 0]
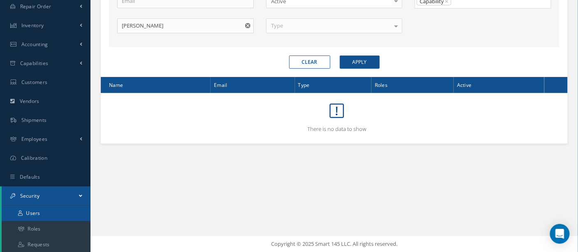
click at [49, 211] on link "Users" at bounding box center [46, 213] width 89 height 16
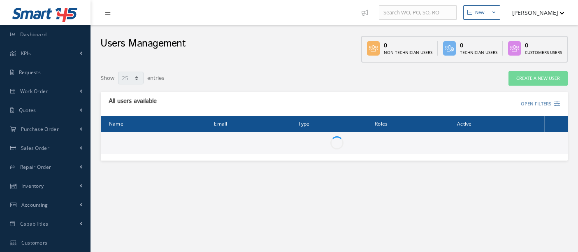
select select "25"
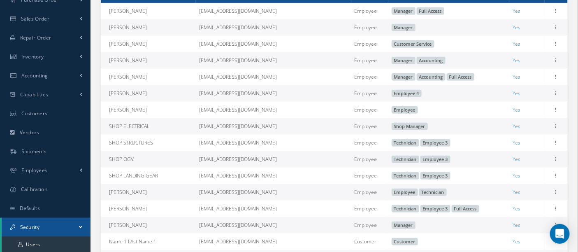
scroll to position [132, 0]
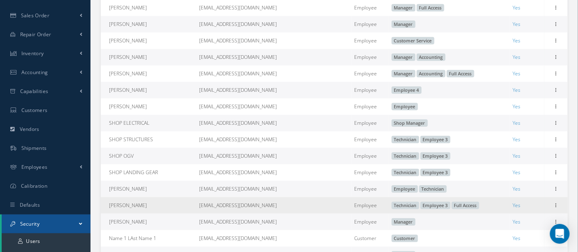
drag, startPoint x: 429, startPoint y: 207, endPoint x: 381, endPoint y: 207, distance: 47.7
click at [392, 207] on span "Technician" at bounding box center [406, 205] width 28 height 7
click at [556, 208] on icon at bounding box center [556, 204] width 8 height 7
click at [556, 207] on icon at bounding box center [556, 204] width 8 height 7
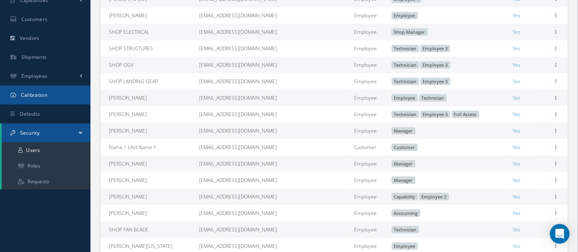
scroll to position [224, 0]
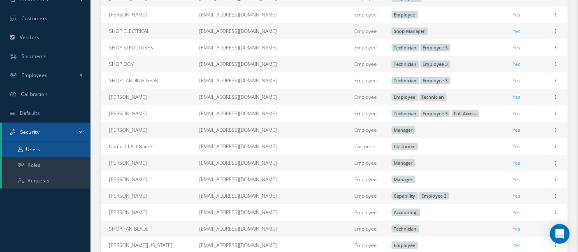
click at [36, 151] on link "Users" at bounding box center [46, 150] width 89 height 16
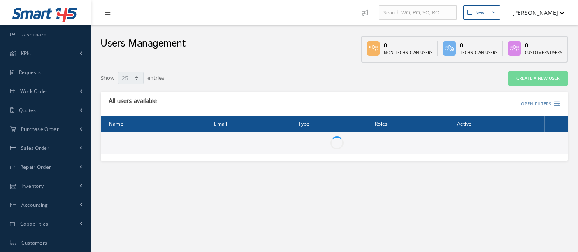
select select "25"
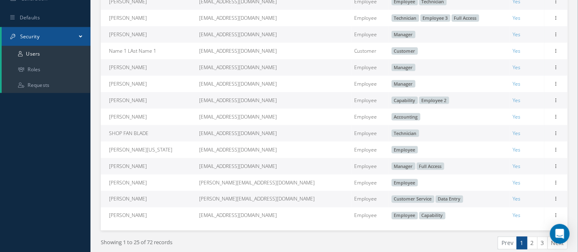
scroll to position [361, 0]
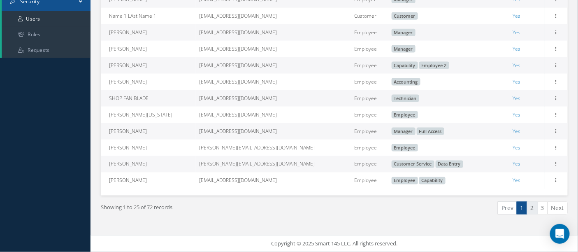
click at [532, 207] on link "2" at bounding box center [532, 208] width 11 height 13
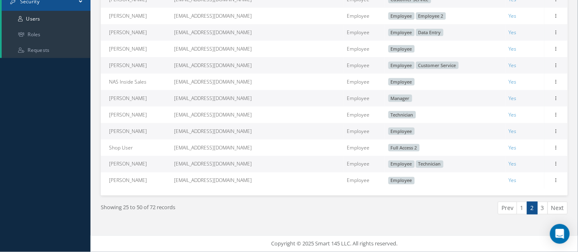
scroll to position [361, 0]
click at [543, 206] on link "3" at bounding box center [542, 208] width 11 height 13
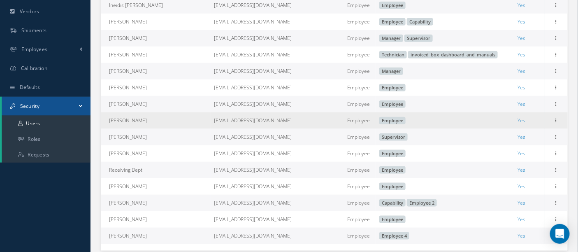
scroll to position [311, 0]
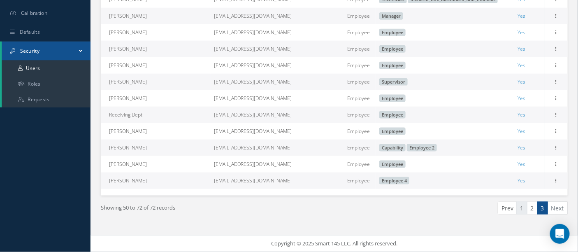
click at [525, 209] on link "1" at bounding box center [522, 208] width 11 height 13
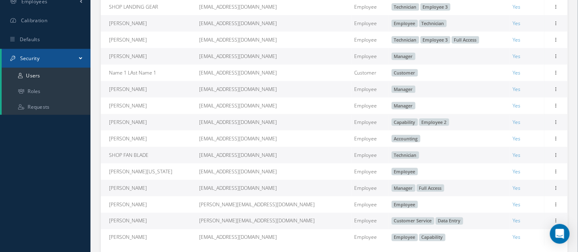
scroll to position [344, 0]
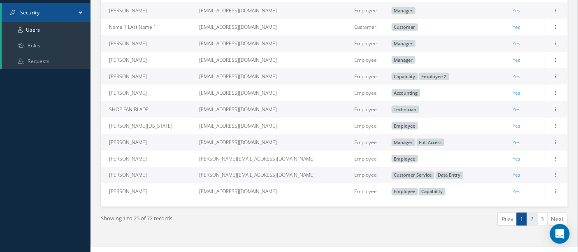
click at [535, 225] on link "2" at bounding box center [532, 219] width 11 height 13
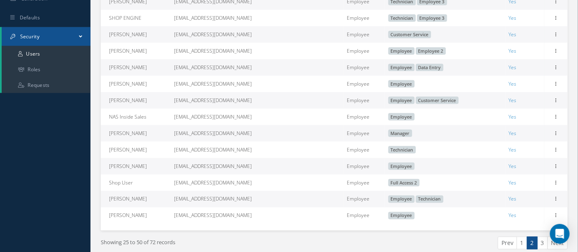
scroll to position [361, 0]
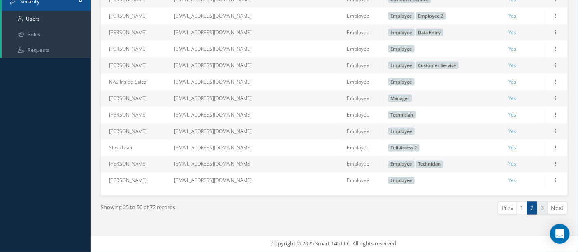
click at [544, 210] on link "3" at bounding box center [542, 208] width 11 height 13
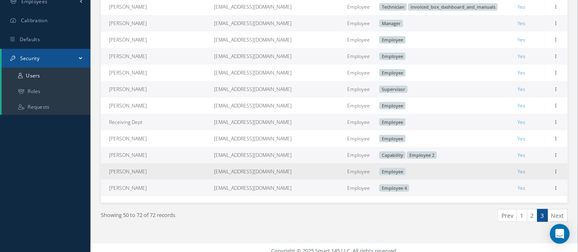
scroll to position [311, 0]
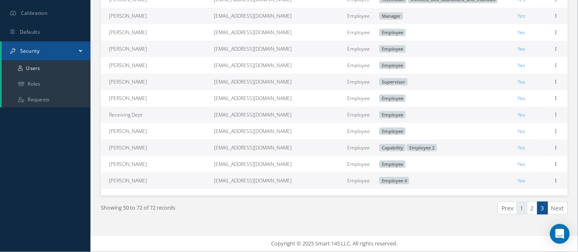
click at [523, 210] on link "1" at bounding box center [522, 208] width 11 height 13
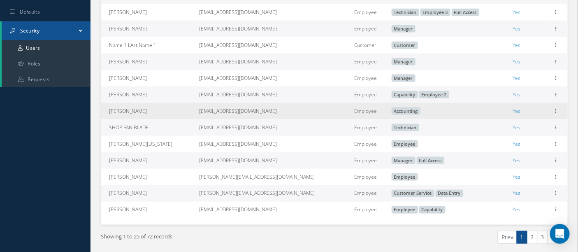
scroll to position [361, 0]
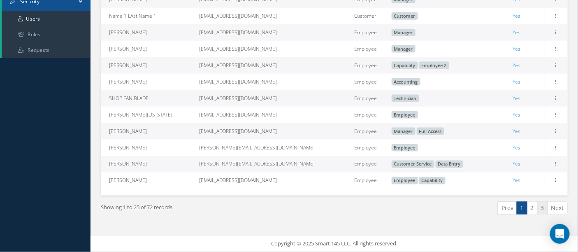
click at [542, 207] on link "3" at bounding box center [542, 208] width 11 height 13
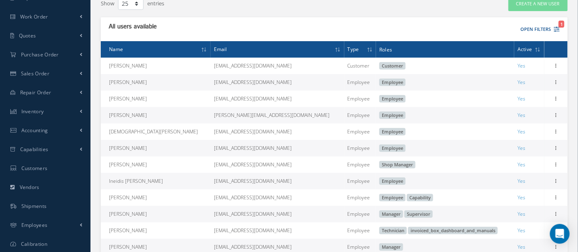
scroll to position [0, 0]
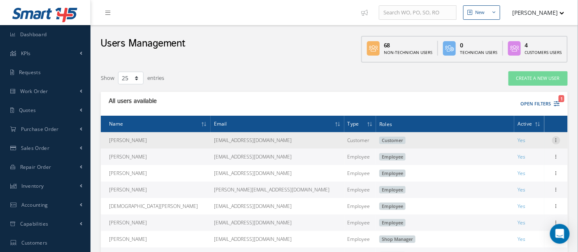
click at [554, 143] on div at bounding box center [556, 140] width 8 height 8
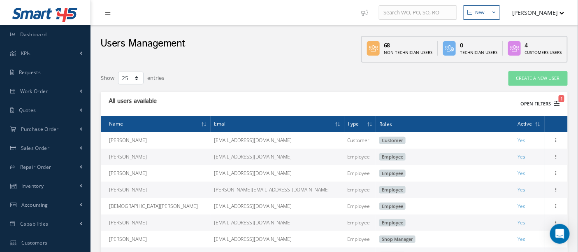
click at [534, 104] on button "Open Filters 1" at bounding box center [536, 104] width 46 height 14
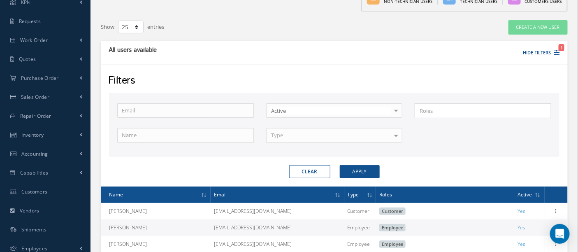
scroll to position [91, 0]
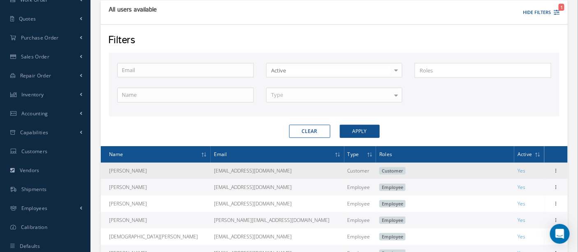
drag, startPoint x: 248, startPoint y: 169, endPoint x: 179, endPoint y: 167, distance: 69.1
click at [179, 167] on tr "Abner Diaz abnerd7071@gmail.com Customer Customer Yes Edit" at bounding box center [334, 170] width 467 height 16
copy tr "abnerd7071@gmail.com"
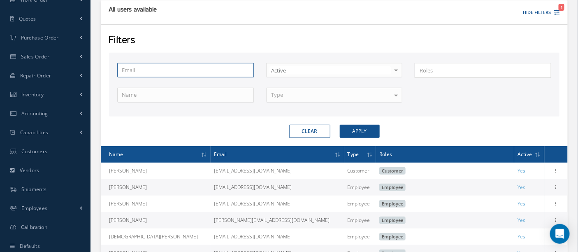
click at [214, 70] on input "text" at bounding box center [185, 70] width 137 height 15
paste input "abnerd7071@gmail.com"
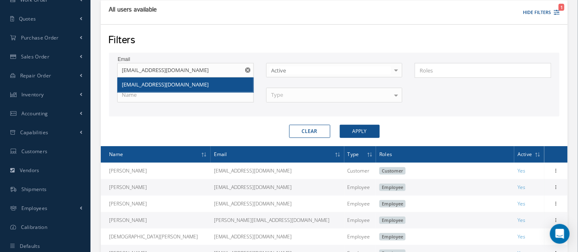
click at [221, 88] on div "abnerd7071@gmail.com" at bounding box center [186, 84] width 136 height 15
type input "abnerd7071@gmail.com"
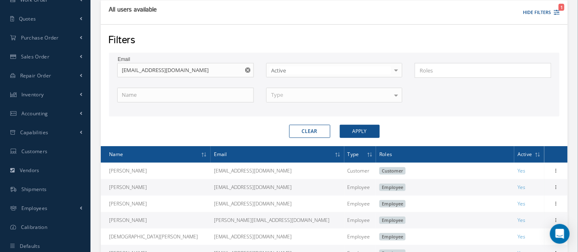
click at [397, 70] on div at bounding box center [396, 70] width 12 height 14
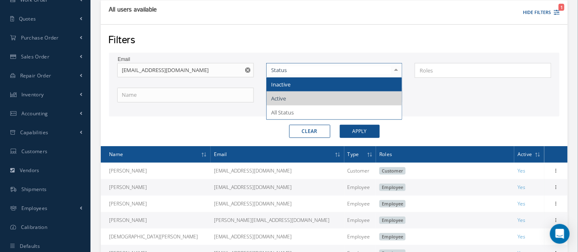
click at [349, 84] on span "Inactive" at bounding box center [335, 84] width 136 height 14
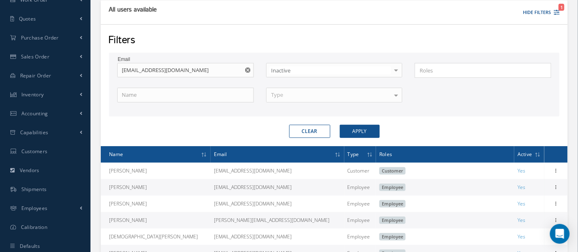
click at [455, 70] on input "Search for option" at bounding box center [481, 70] width 130 height 9
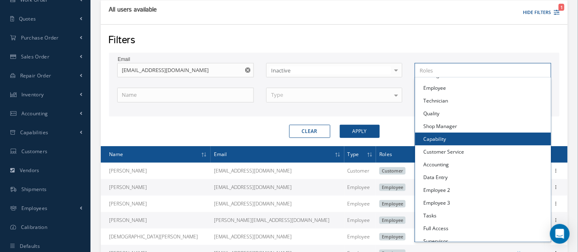
scroll to position [0, 0]
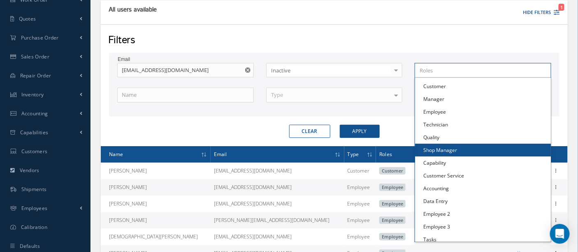
click at [422, 70] on input "Search for option" at bounding box center [481, 70] width 130 height 9
click at [357, 128] on button "Apply" at bounding box center [360, 131] width 40 height 13
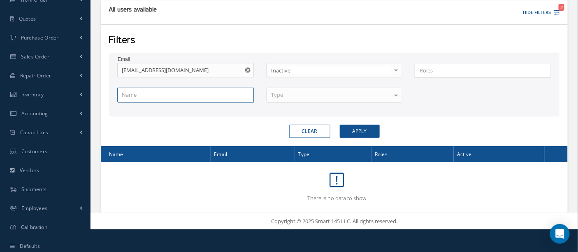
click at [163, 93] on input "text" at bounding box center [185, 95] width 137 height 15
click at [393, 91] on div at bounding box center [396, 95] width 12 height 14
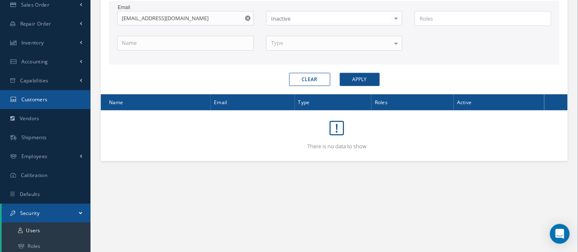
scroll to position [160, 0]
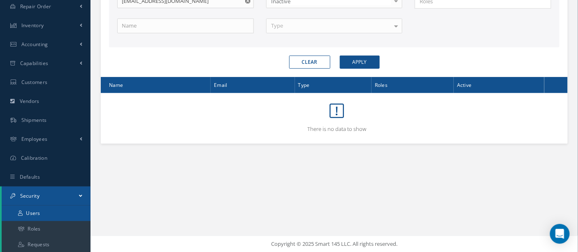
click at [43, 209] on link "Users" at bounding box center [46, 213] width 89 height 16
click at [40, 212] on link "Users" at bounding box center [46, 213] width 89 height 16
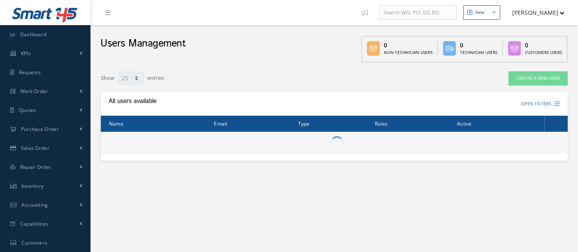
select select "25"
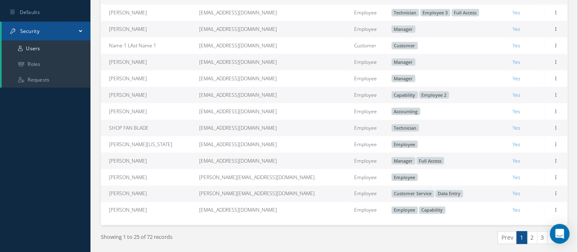
scroll to position [361, 0]
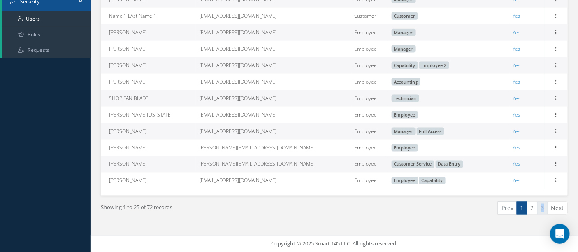
click at [543, 209] on link "3" at bounding box center [542, 208] width 11 height 13
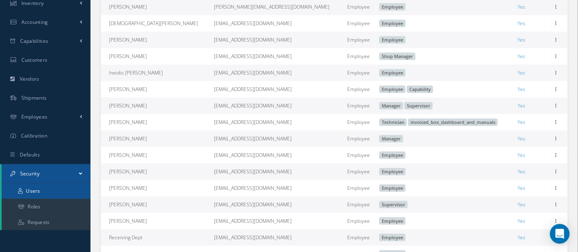
scroll to position [311, 0]
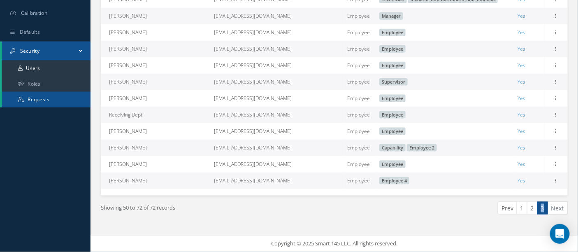
click at [35, 94] on link "Requests" at bounding box center [46, 100] width 89 height 16
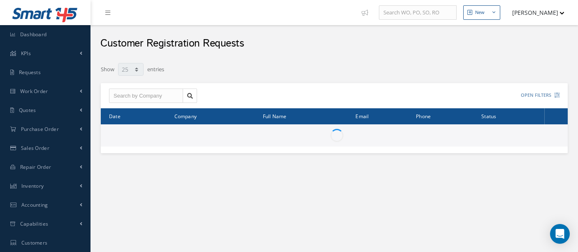
select select "25"
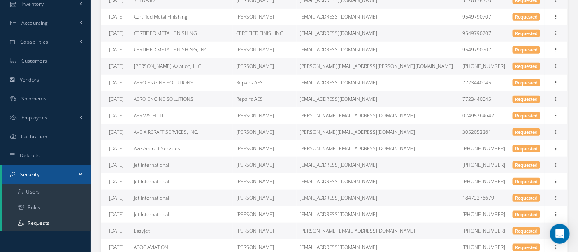
scroll to position [183, 0]
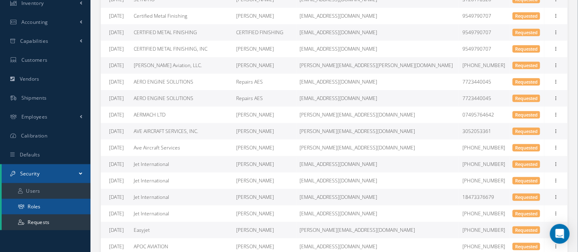
click at [43, 207] on link "Roles" at bounding box center [46, 207] width 89 height 16
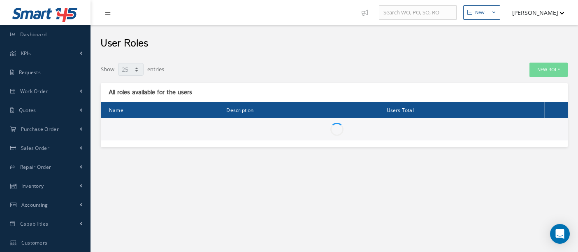
select select "25"
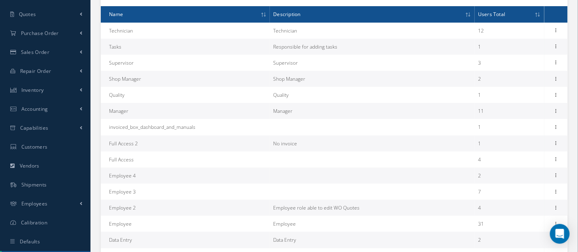
scroll to position [137, 0]
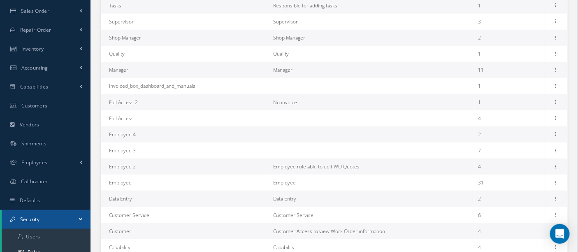
click at [452, 230] on td "Customer Access to view Work Order information" at bounding box center [372, 231] width 205 height 16
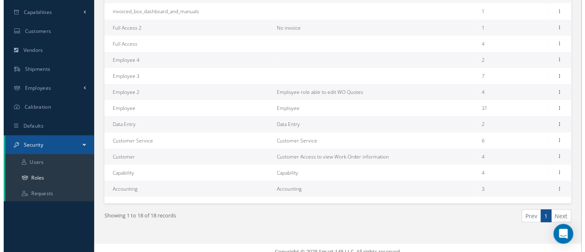
scroll to position [219, 0]
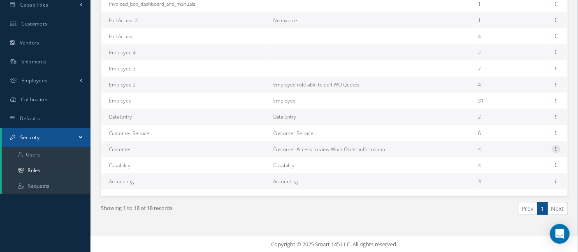
click at [558, 148] on icon at bounding box center [556, 148] width 8 height 7
click at [521, 164] on link "Permissions" at bounding box center [518, 165] width 65 height 11
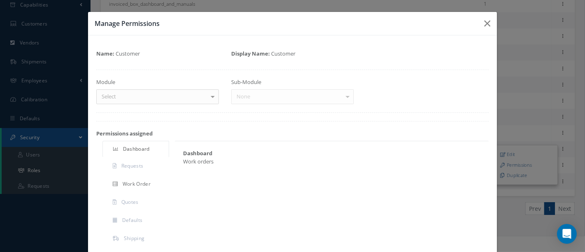
click at [136, 182] on span "Work Order" at bounding box center [137, 183] width 28 height 7
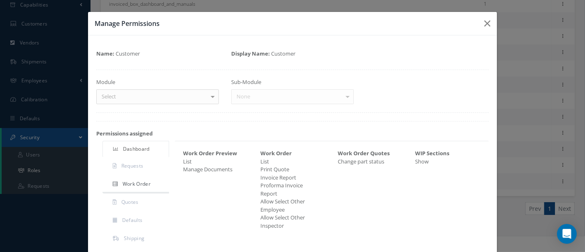
click at [250, 99] on div "Sub-Module None No elements found. List is empty." at bounding box center [292, 91] width 135 height 26
click at [342, 96] on div "Sub-Module None No elements found. List is empty." at bounding box center [292, 91] width 135 height 26
click at [224, 188] on div "Work Order Preview List Manage Documents" at bounding box center [215, 189] width 77 height 80
click at [126, 182] on span "Work Order" at bounding box center [137, 183] width 28 height 7
click at [210, 96] on div at bounding box center [213, 97] width 12 height 14
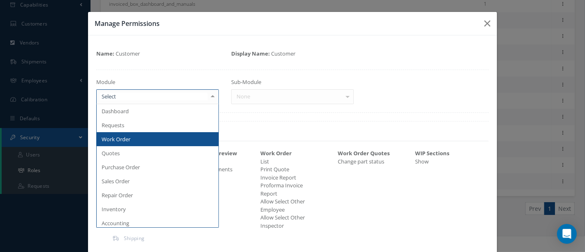
click at [136, 133] on span "Work Order" at bounding box center [158, 139] width 122 height 14
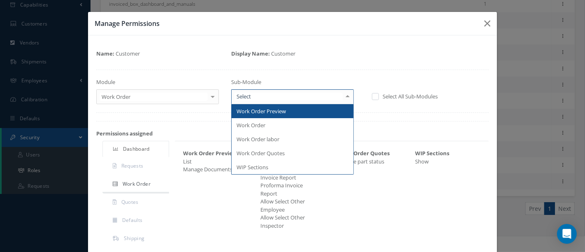
click at [343, 96] on div at bounding box center [348, 97] width 12 height 14
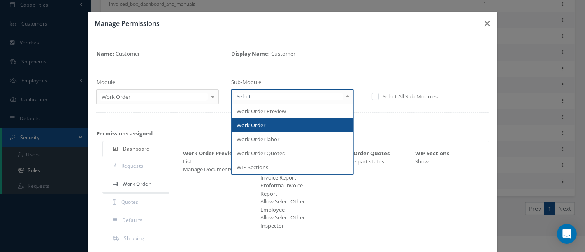
click at [255, 124] on span "Work Order" at bounding box center [251, 124] width 29 height 7
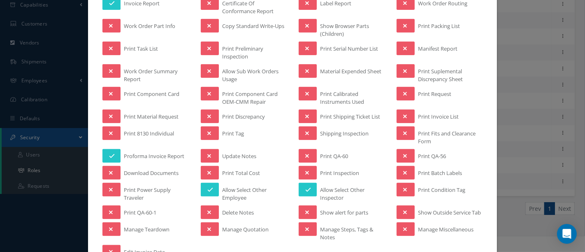
scroll to position [411, 0]
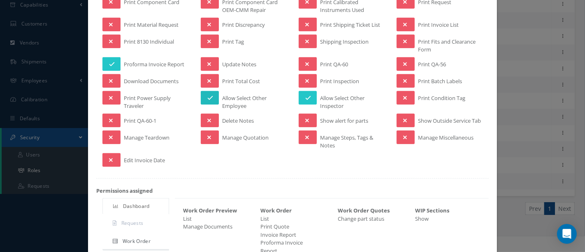
click at [210, 95] on icon at bounding box center [210, 98] width 6 height 6
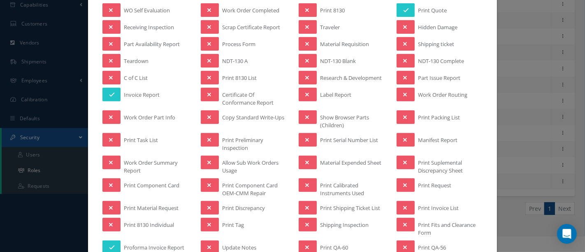
scroll to position [91, 0]
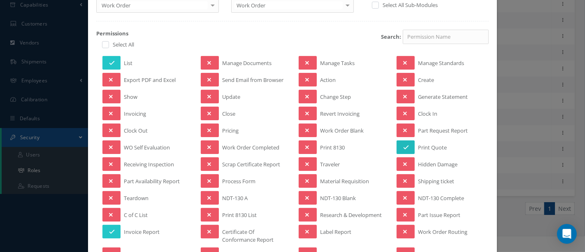
click at [403, 146] on icon at bounding box center [406, 147] width 6 height 6
click at [112, 60] on icon at bounding box center [112, 63] width 6 height 6
click at [111, 230] on icon at bounding box center [112, 232] width 6 height 6
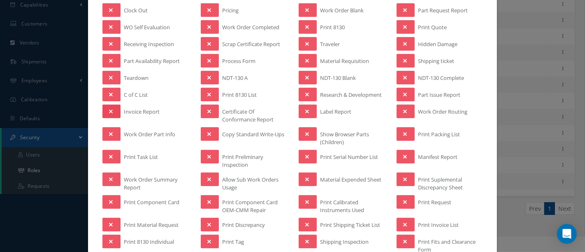
scroll to position [274, 0]
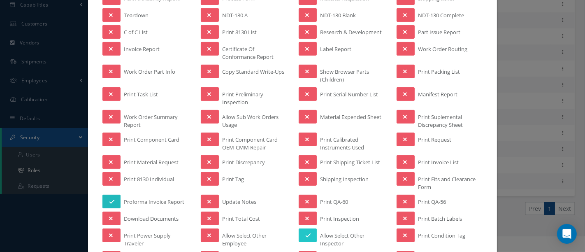
click at [110, 199] on icon at bounding box center [112, 202] width 6 height 6
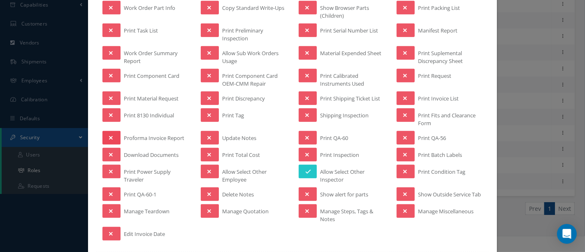
scroll to position [411, 0]
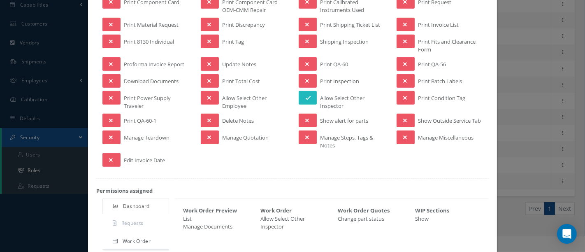
click at [305, 95] on icon at bounding box center [308, 98] width 6 height 6
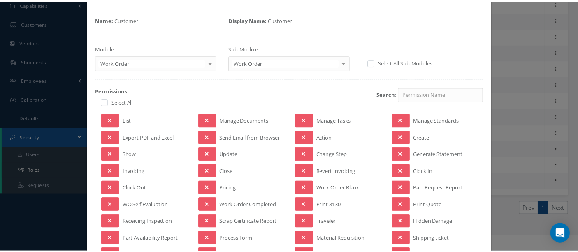
scroll to position [0, 0]
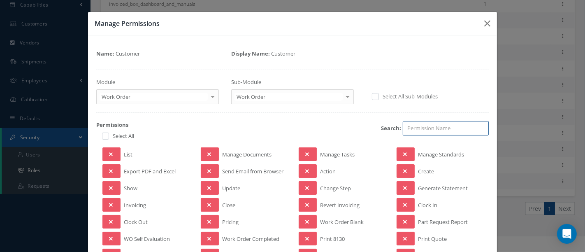
click at [412, 127] on input "search" at bounding box center [446, 128] width 86 height 15
click at [25, 158] on div "Manage Permissions Name: Customer Display Name: Customer Module Work Order Dash…" at bounding box center [292, 126] width 585 height 252
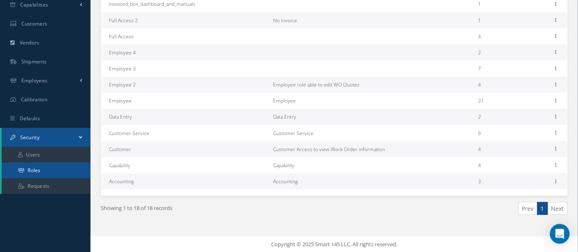
click at [24, 172] on link "Roles" at bounding box center [46, 170] width 89 height 16
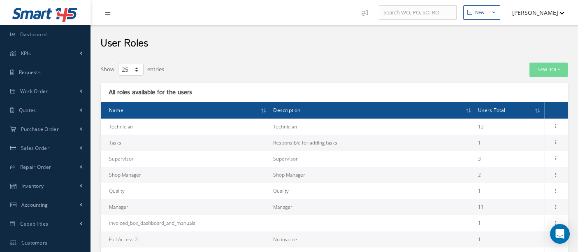
select select "25"
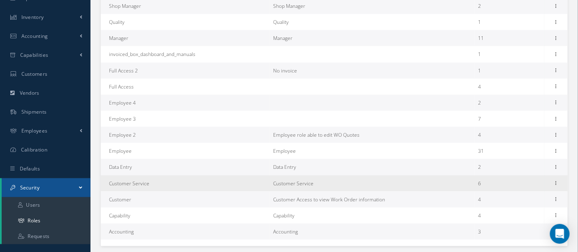
scroll to position [173, 0]
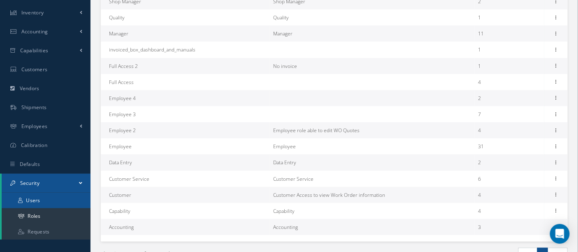
click at [40, 202] on link "Users" at bounding box center [46, 201] width 89 height 16
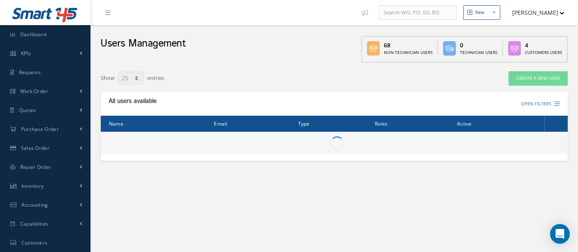
select select "25"
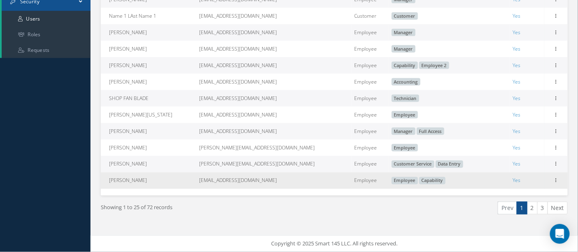
scroll to position [361, 0]
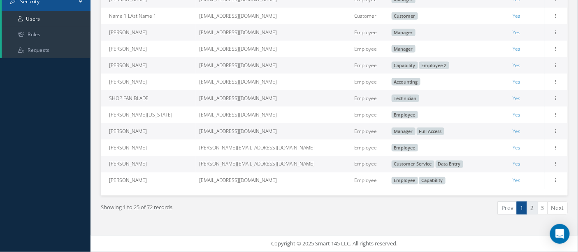
click at [532, 209] on link "2" at bounding box center [532, 208] width 11 height 13
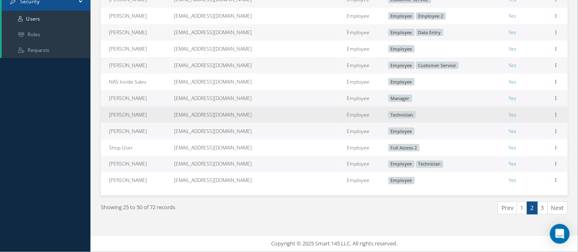
scroll to position [361, 0]
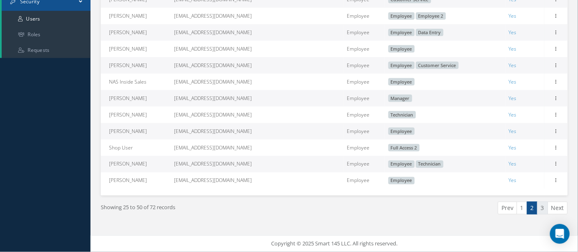
click at [542, 207] on link "3" at bounding box center [542, 208] width 11 height 13
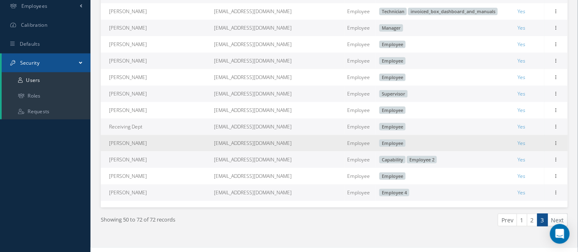
scroll to position [298, 0]
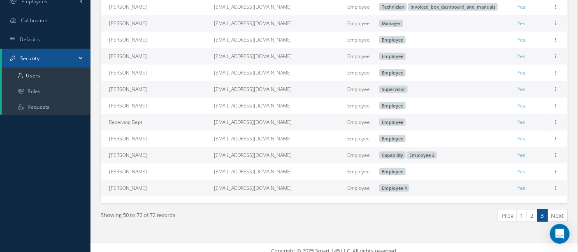
click at [558, 220] on li "Next" at bounding box center [558, 215] width 20 height 13
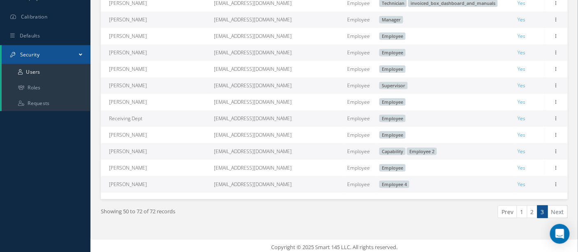
scroll to position [311, 0]
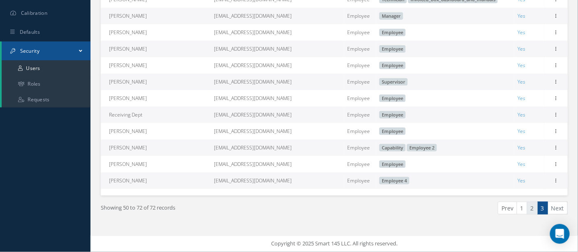
click at [534, 209] on link "2" at bounding box center [532, 208] width 11 height 13
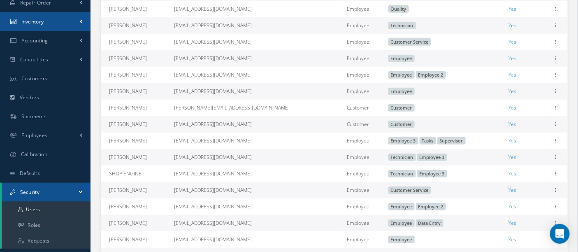
scroll to position [183, 0]
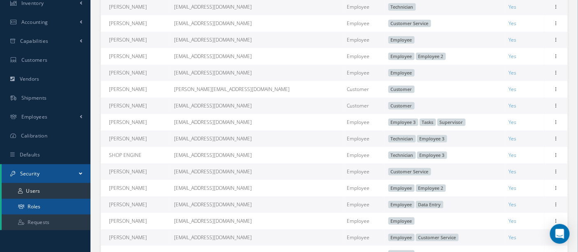
click at [56, 204] on link "Roles" at bounding box center [46, 207] width 89 height 16
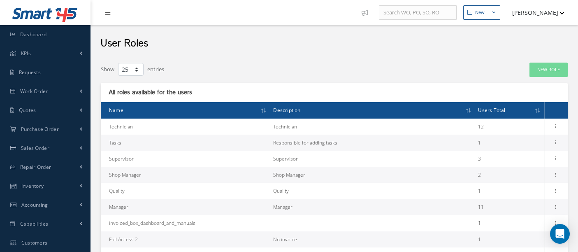
select select "25"
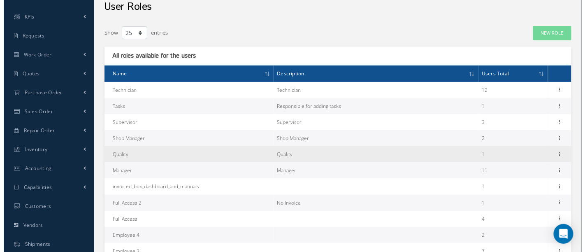
scroll to position [46, 0]
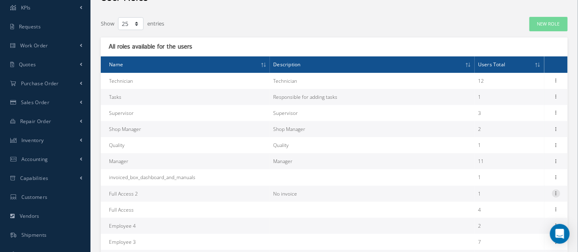
click at [558, 194] on icon at bounding box center [556, 192] width 8 height 7
click at [521, 211] on link "Permissions" at bounding box center [518, 209] width 65 height 11
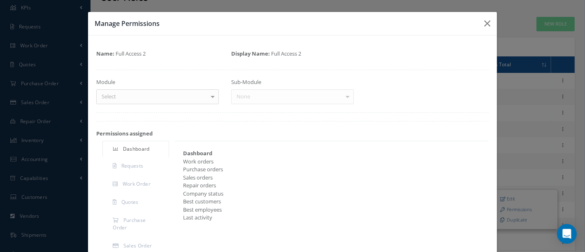
click at [207, 98] on div at bounding box center [213, 97] width 12 height 14
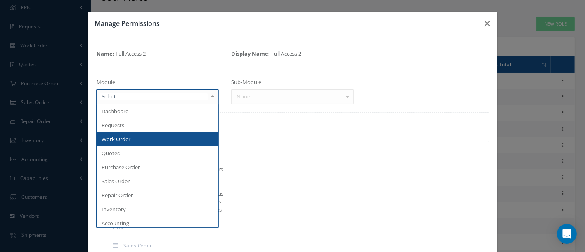
click at [125, 140] on span "Work Order" at bounding box center [116, 138] width 29 height 7
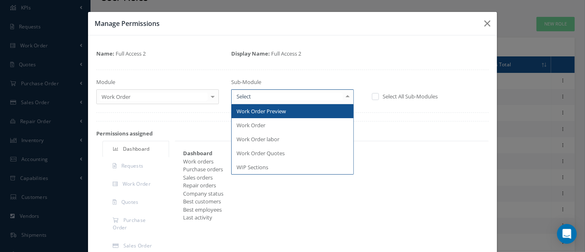
click at [343, 97] on div at bounding box center [348, 97] width 12 height 14
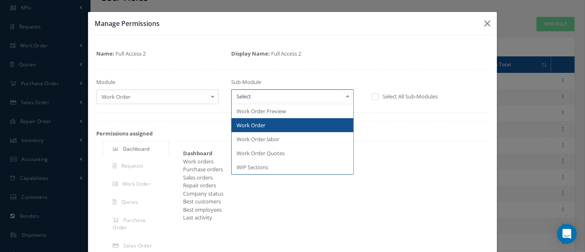
click at [282, 125] on span "Work Order" at bounding box center [293, 125] width 122 height 14
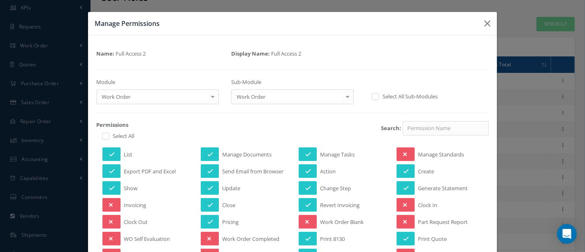
click at [109, 138] on label at bounding box center [110, 135] width 2 height 7
click at [105, 138] on input "checkbox" at bounding box center [104, 136] width 5 height 5
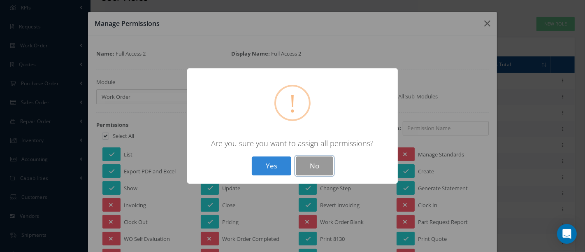
click at [304, 165] on button "No" at bounding box center [314, 165] width 37 height 19
checkbox input "false"
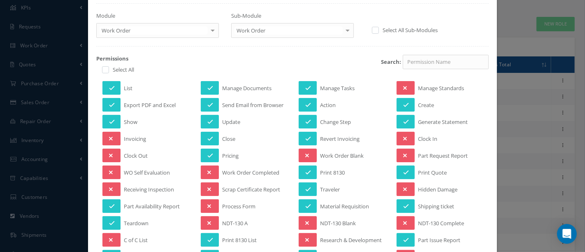
scroll to position [137, 0]
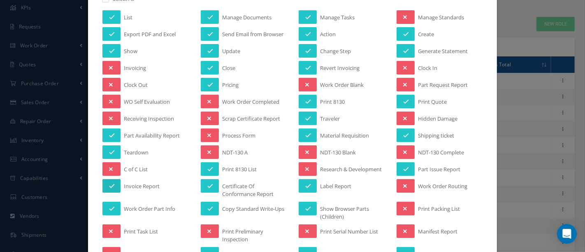
click at [115, 179] on button at bounding box center [111, 186] width 18 height 14
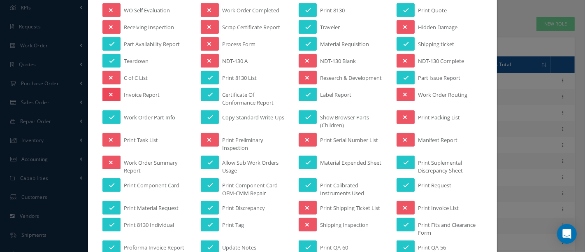
scroll to position [274, 0]
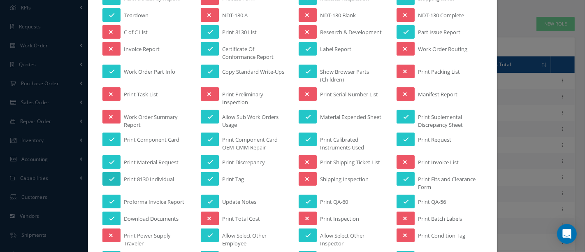
click at [107, 173] on button at bounding box center [111, 179] width 18 height 14
click at [107, 195] on button at bounding box center [111, 202] width 18 height 14
click at [110, 216] on icon at bounding box center [112, 219] width 6 height 6
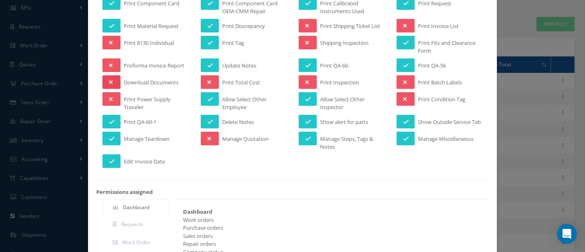
scroll to position [411, 0]
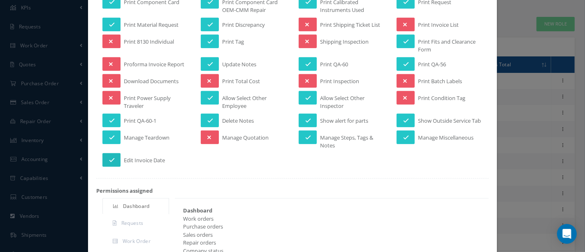
click at [110, 162] on icon at bounding box center [112, 160] width 6 height 6
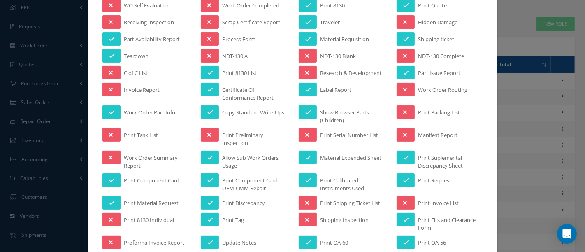
scroll to position [228, 0]
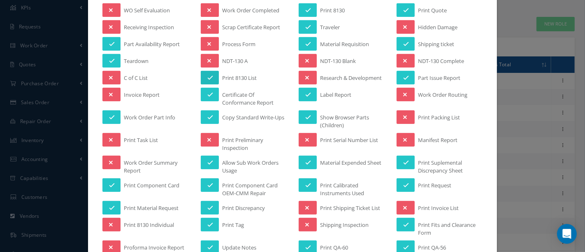
click at [207, 75] on icon at bounding box center [210, 78] width 6 height 6
click at [207, 92] on icon at bounding box center [210, 95] width 6 height 6
click at [207, 114] on icon at bounding box center [210, 117] width 6 height 6
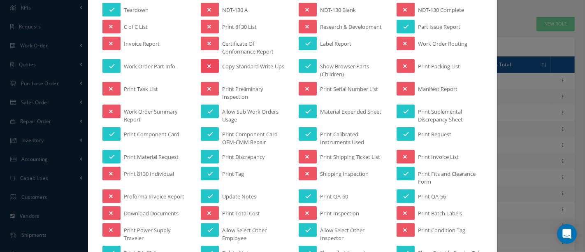
scroll to position [320, 0]
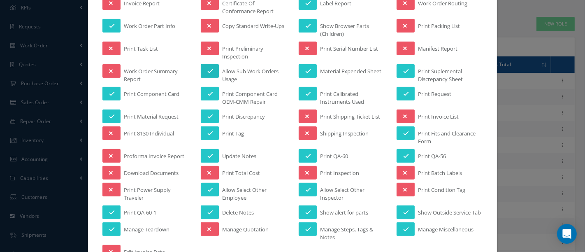
click at [207, 68] on icon at bounding box center [210, 71] width 6 height 6
click at [207, 187] on icon at bounding box center [210, 190] width 6 height 6
click at [211, 211] on button at bounding box center [210, 212] width 18 height 14
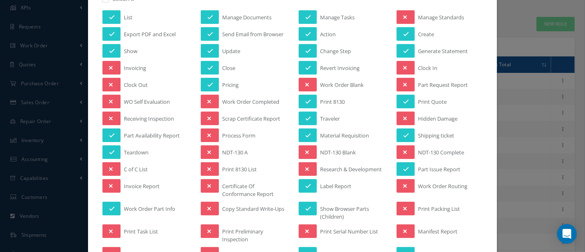
scroll to position [0, 0]
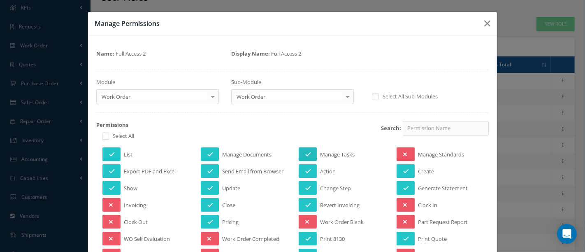
click at [305, 151] on icon at bounding box center [308, 154] width 6 height 6
click at [305, 168] on icon at bounding box center [308, 171] width 6 height 6
click at [306, 202] on icon at bounding box center [308, 205] width 6 height 6
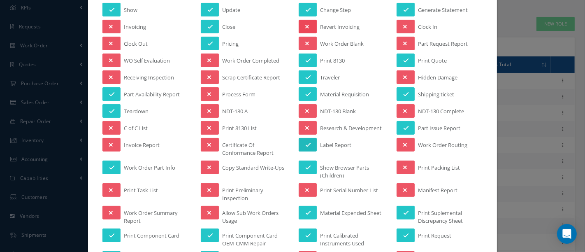
scroll to position [183, 0]
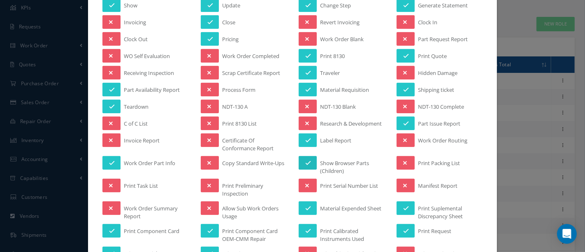
click at [307, 159] on button at bounding box center [308, 163] width 18 height 14
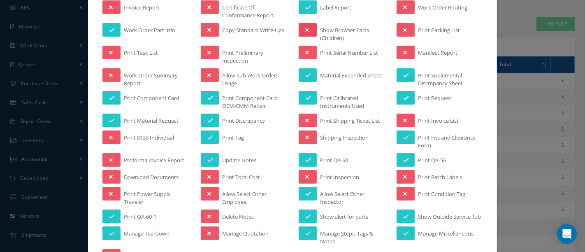
scroll to position [320, 0]
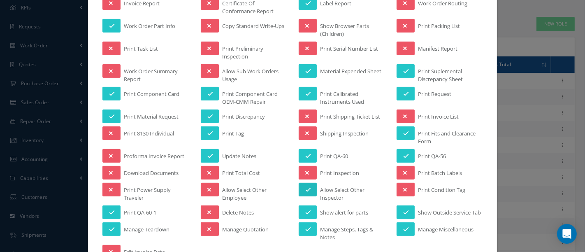
click at [305, 187] on icon at bounding box center [308, 190] width 6 height 6
click at [305, 209] on icon at bounding box center [308, 212] width 6 height 6
click at [305, 226] on button at bounding box center [308, 229] width 18 height 14
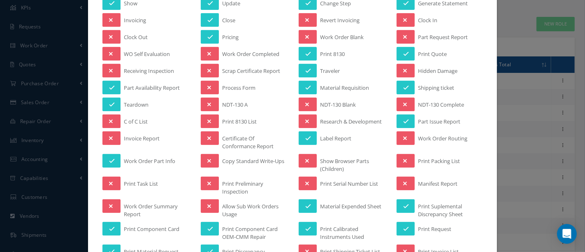
scroll to position [183, 0]
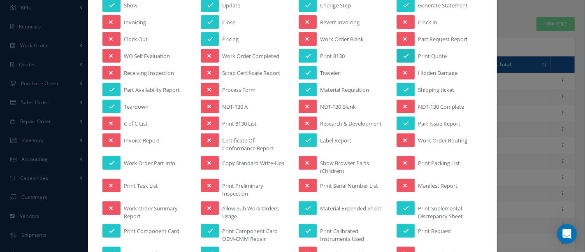
click at [398, 52] on button at bounding box center [406, 56] width 18 height 14
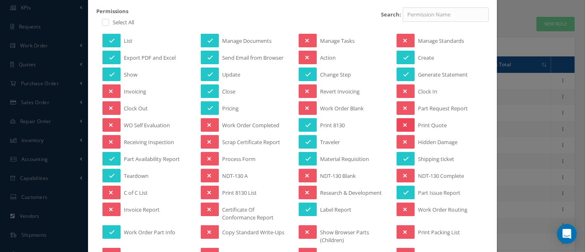
scroll to position [91, 0]
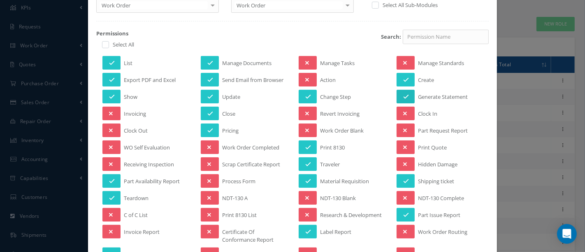
click at [403, 97] on icon at bounding box center [406, 97] width 6 height 6
click at [403, 79] on icon at bounding box center [406, 80] width 6 height 6
click at [115, 80] on button at bounding box center [111, 80] width 18 height 14
click at [204, 130] on button at bounding box center [210, 130] width 18 height 14
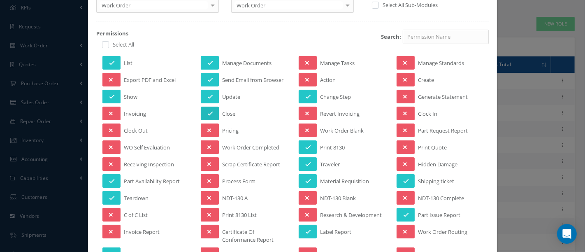
click at [211, 108] on button at bounding box center [210, 114] width 18 height 14
click at [209, 94] on icon at bounding box center [210, 97] width 6 height 6
click at [207, 94] on icon at bounding box center [209, 97] width 4 height 6
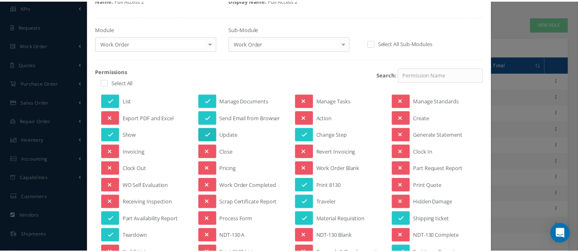
scroll to position [0, 0]
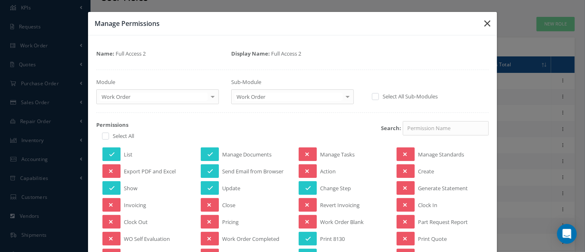
click at [478, 25] on button "button" at bounding box center [487, 23] width 19 height 23
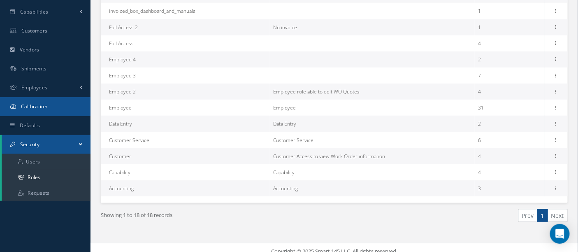
scroll to position [219, 0]
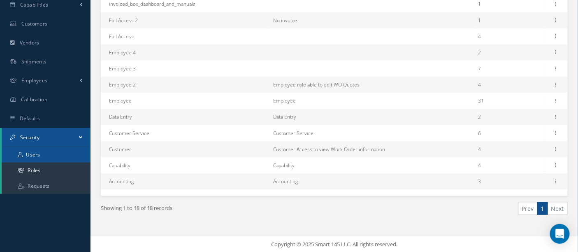
click at [46, 153] on link "Users" at bounding box center [46, 155] width 89 height 16
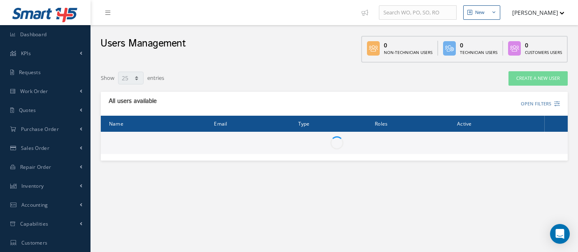
select select "25"
